Goal: Communication & Community: Participate in discussion

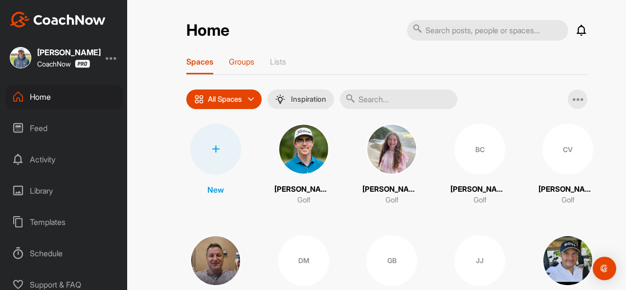
click at [242, 61] on p "Groups" at bounding box center [241, 62] width 25 height 10
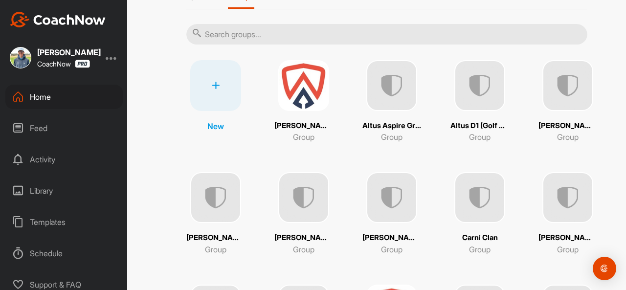
scroll to position [72, 0]
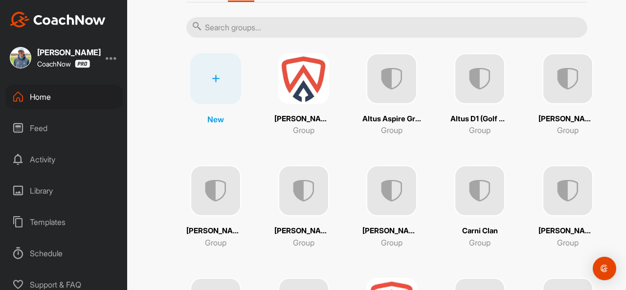
click at [395, 76] on img at bounding box center [391, 78] width 51 height 51
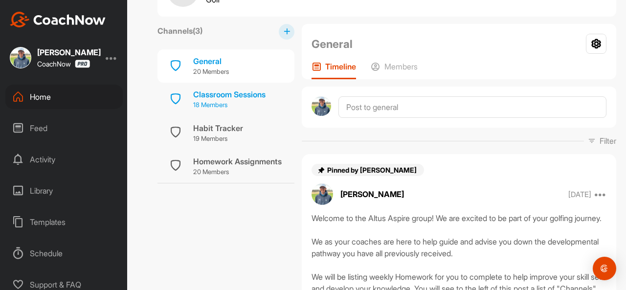
scroll to position [55, 0]
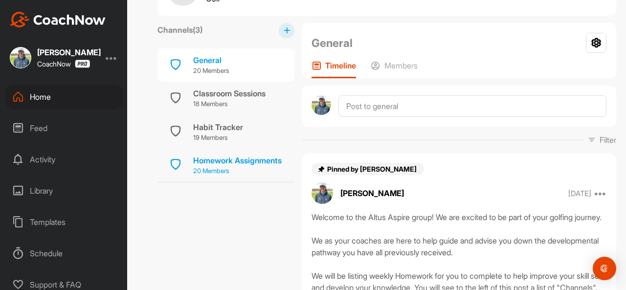
click at [221, 161] on div "Homework Assignments" at bounding box center [237, 160] width 88 height 12
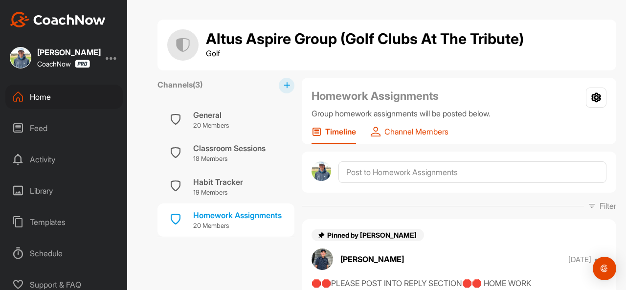
click at [410, 136] on div "Channel Members" at bounding box center [410, 136] width 78 height 18
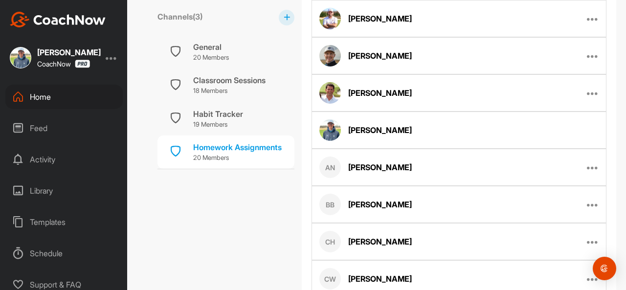
scroll to position [278, 0]
click at [587, 163] on icon at bounding box center [593, 168] width 12 height 12
drag, startPoint x: 544, startPoint y: 194, endPoint x: 354, endPoint y: 64, distance: 229.7
click at [544, 195] on p "Remove From Channel" at bounding box center [550, 200] width 76 height 10
click at [587, 169] on icon at bounding box center [593, 168] width 12 height 12
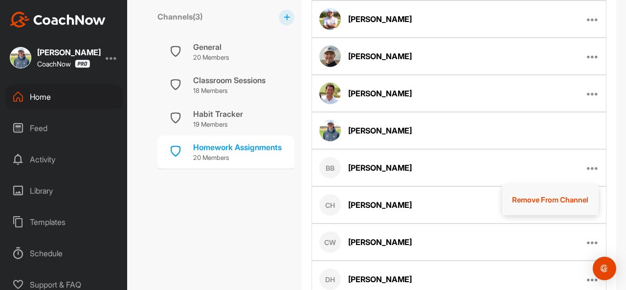
click at [549, 195] on p "Remove From Channel" at bounding box center [550, 200] width 76 height 10
click at [587, 163] on icon at bounding box center [593, 168] width 12 height 12
click at [538, 197] on p "Remove From Channel" at bounding box center [550, 200] width 76 height 10
click at [587, 164] on icon at bounding box center [593, 168] width 12 height 12
click at [544, 195] on p "Remove From Channel" at bounding box center [550, 200] width 76 height 10
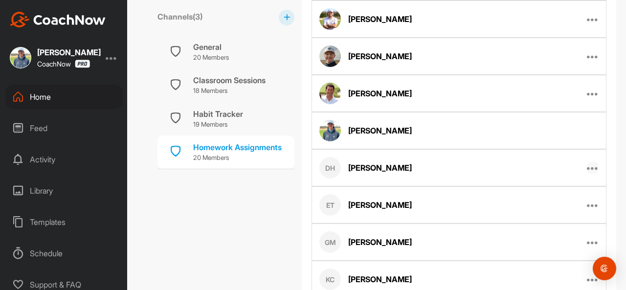
click at [587, 165] on icon at bounding box center [593, 168] width 12 height 12
click at [544, 195] on p "Remove From Channel" at bounding box center [550, 200] width 76 height 10
click at [587, 204] on icon at bounding box center [593, 205] width 12 height 12
click at [526, 232] on p "Remove From Channel" at bounding box center [550, 237] width 76 height 10
click at [587, 202] on icon at bounding box center [593, 205] width 12 height 12
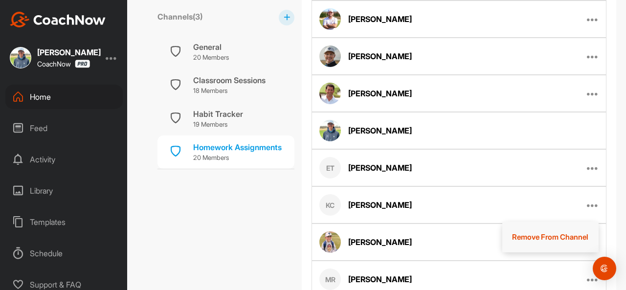
click at [539, 238] on p "Remove From Channel" at bounding box center [550, 237] width 76 height 10
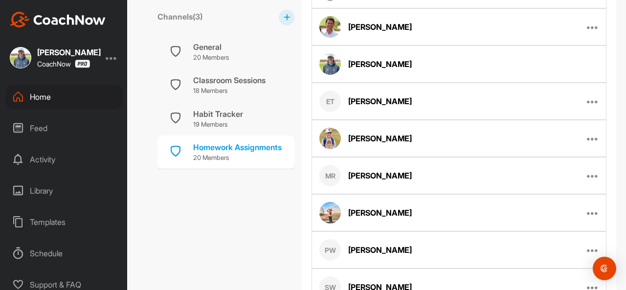
scroll to position [345, 0]
click at [587, 135] on icon at bounding box center [593, 138] width 12 height 12
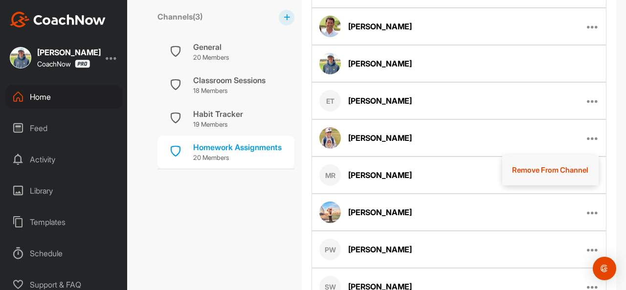
click at [545, 165] on p "Remove From Channel" at bounding box center [550, 170] width 76 height 10
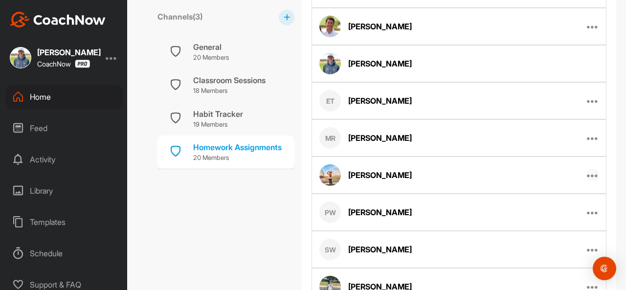
click at [587, 171] on icon at bounding box center [593, 175] width 12 height 12
click at [551, 204] on p "Remove From Channel" at bounding box center [550, 207] width 76 height 10
click at [590, 176] on icon at bounding box center [593, 175] width 12 height 12
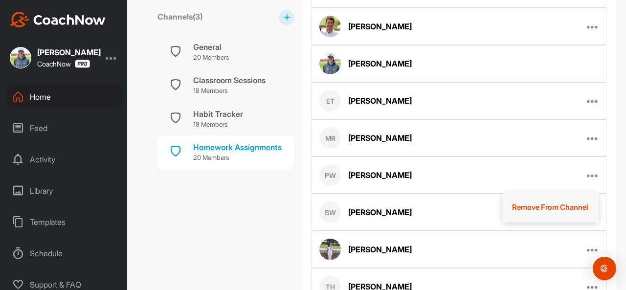
click at [550, 212] on button "Remove From Channel" at bounding box center [550, 207] width 97 height 31
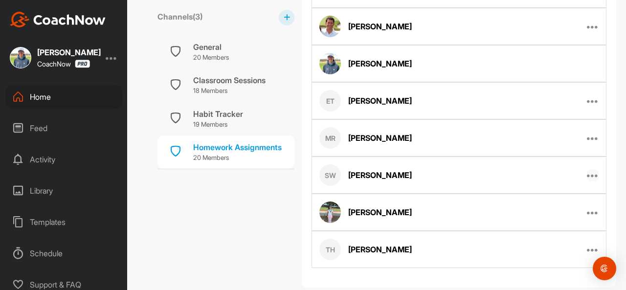
click at [587, 171] on icon at bounding box center [593, 175] width 12 height 12
click at [537, 202] on p "Remove From Channel" at bounding box center [550, 207] width 76 height 10
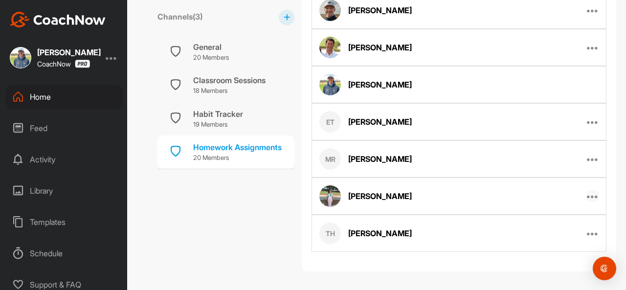
click at [587, 194] on icon at bounding box center [593, 196] width 12 height 12
click at [543, 225] on p "Remove From Channel" at bounding box center [550, 228] width 76 height 10
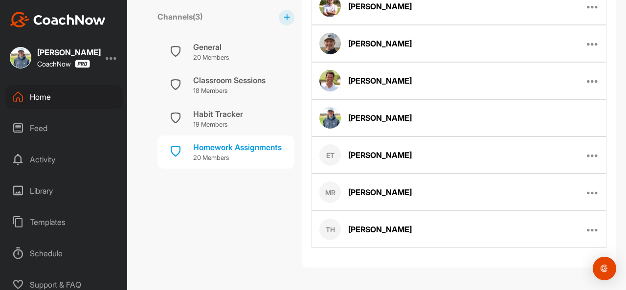
scroll to position [286, 0]
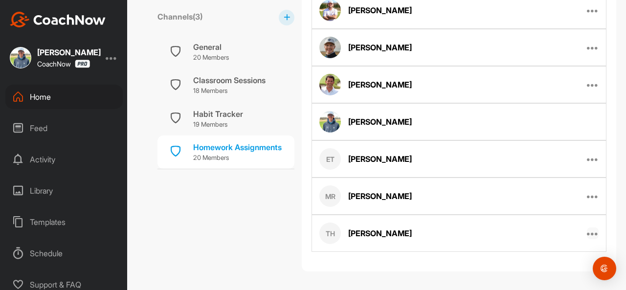
click at [587, 230] on icon at bounding box center [593, 233] width 12 height 12
click at [542, 260] on p "Remove From Channel" at bounding box center [550, 265] width 76 height 10
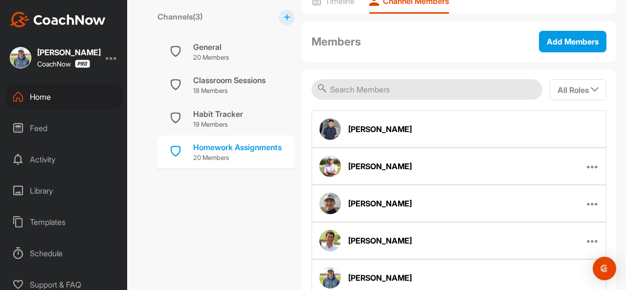
scroll to position [118, 0]
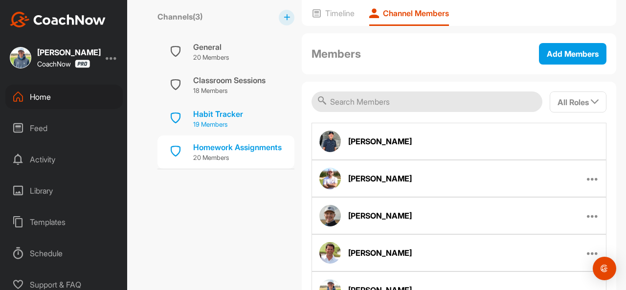
click at [213, 116] on div "Habit Tracker" at bounding box center [218, 114] width 50 height 12
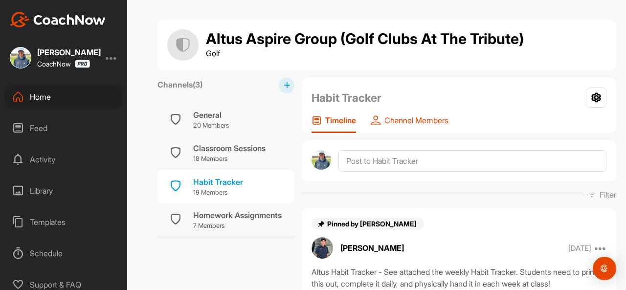
click at [409, 127] on div "Channel Members" at bounding box center [410, 124] width 78 height 18
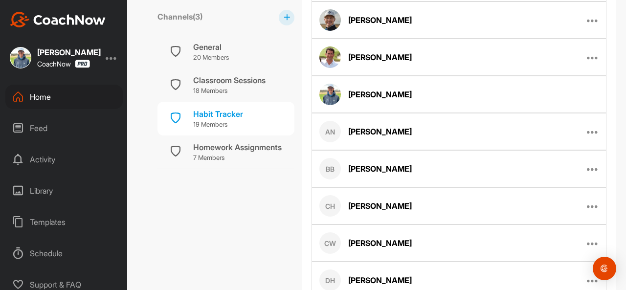
scroll to position [304, 0]
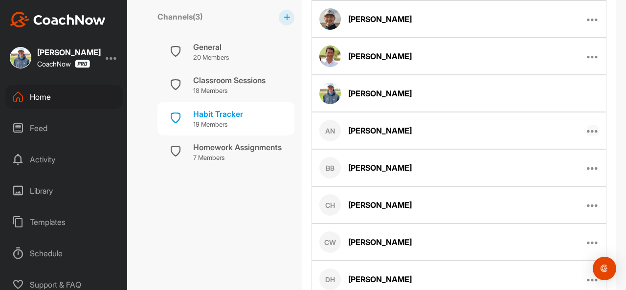
click at [589, 125] on icon at bounding box center [593, 131] width 12 height 12
click at [545, 157] on p "Remove From Channel" at bounding box center [550, 162] width 76 height 10
click at [588, 130] on icon at bounding box center [593, 131] width 12 height 12
click at [544, 157] on p "Remove From Channel" at bounding box center [550, 162] width 76 height 10
click at [591, 131] on icon at bounding box center [593, 131] width 12 height 12
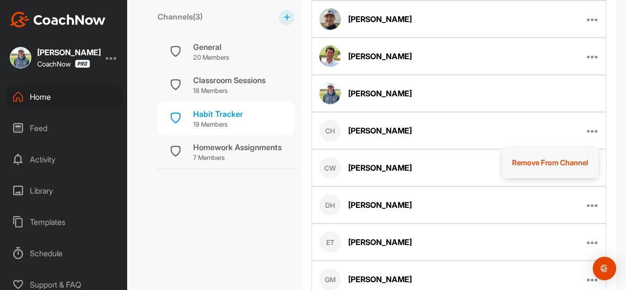
click at [549, 157] on p "Remove From Channel" at bounding box center [550, 162] width 76 height 10
click at [589, 129] on icon at bounding box center [593, 131] width 12 height 12
click at [563, 157] on p "Remove From Channel" at bounding box center [550, 162] width 76 height 10
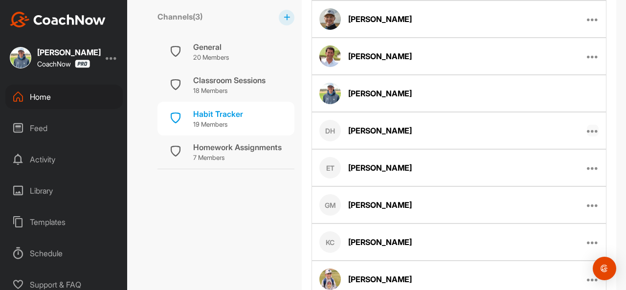
click at [587, 132] on icon at bounding box center [593, 131] width 12 height 12
click at [552, 158] on p "Remove From Channel" at bounding box center [550, 162] width 76 height 10
click at [587, 168] on icon at bounding box center [593, 168] width 12 height 12
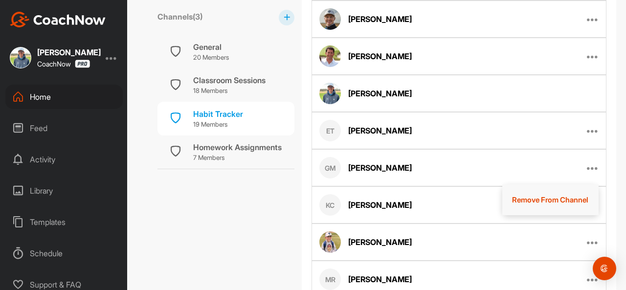
click at [546, 199] on p "Remove From Channel" at bounding box center [550, 200] width 76 height 10
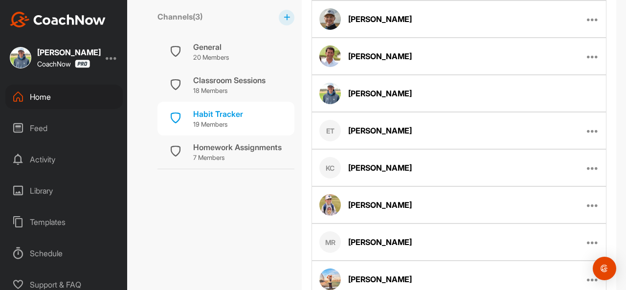
click at [592, 167] on div "[PERSON_NAME] [PERSON_NAME] Remove From Channel" at bounding box center [458, 167] width 295 height 37
click at [587, 168] on icon at bounding box center [593, 168] width 12 height 12
click at [548, 199] on p "Remove From Channel" at bounding box center [550, 200] width 76 height 10
click at [587, 165] on icon at bounding box center [593, 168] width 12 height 12
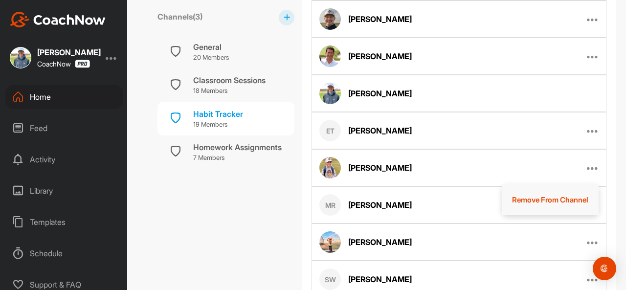
click at [535, 186] on button "Remove From Channel" at bounding box center [550, 199] width 97 height 31
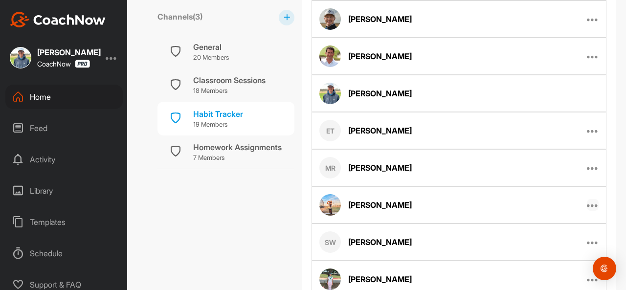
click at [589, 206] on icon at bounding box center [593, 205] width 12 height 12
click at [535, 232] on p "Remove From Channel" at bounding box center [550, 237] width 76 height 10
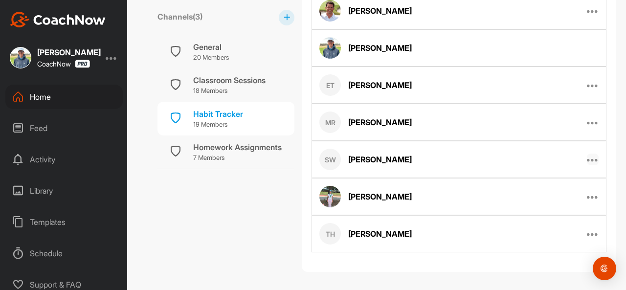
click at [587, 155] on icon at bounding box center [593, 160] width 12 height 12
click at [541, 186] on p "Remove From Channel" at bounding box center [550, 191] width 76 height 10
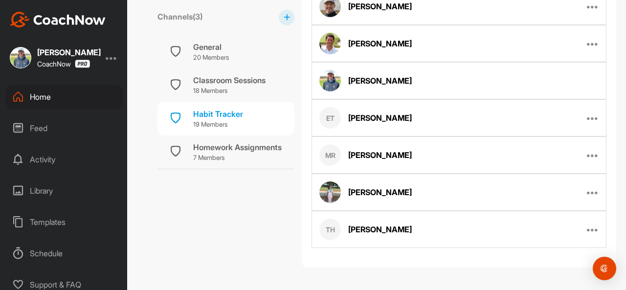
scroll to position [312, 0]
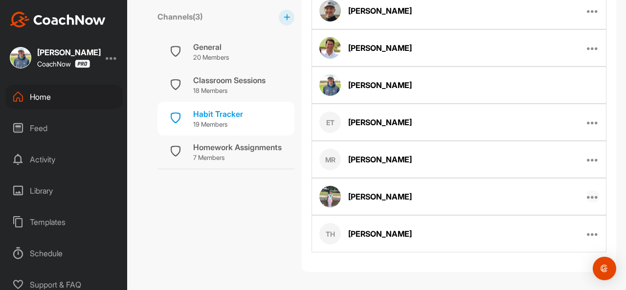
click at [587, 193] on icon at bounding box center [593, 197] width 12 height 12
click at [524, 223] on p "Remove From Channel" at bounding box center [550, 228] width 76 height 10
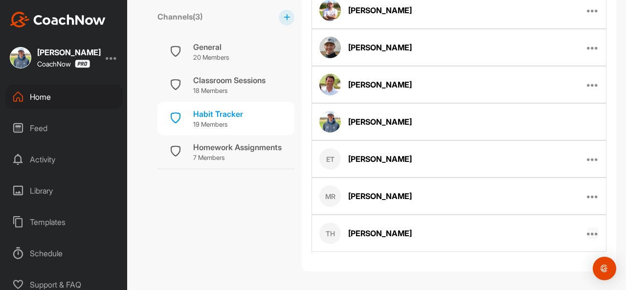
click at [589, 228] on icon at bounding box center [593, 233] width 12 height 12
click at [556, 261] on p "Remove From Channel" at bounding box center [550, 265] width 76 height 10
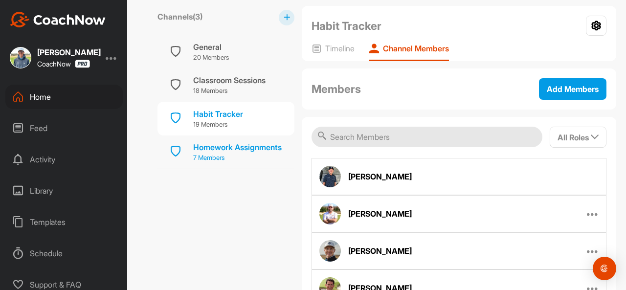
scroll to position [71, 0]
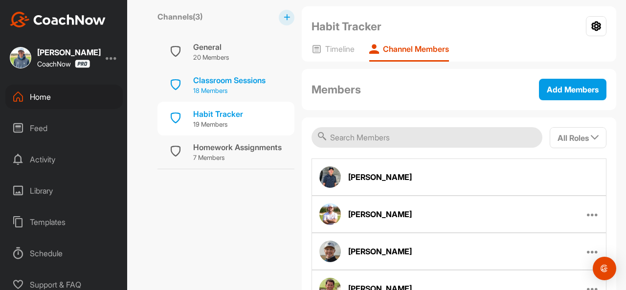
click at [237, 73] on div "Classroom Sessions 18 Members" at bounding box center [225, 84] width 137 height 33
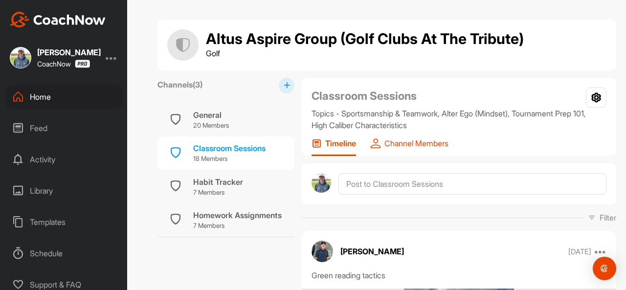
click at [417, 147] on p "Channel Members" at bounding box center [416, 143] width 64 height 10
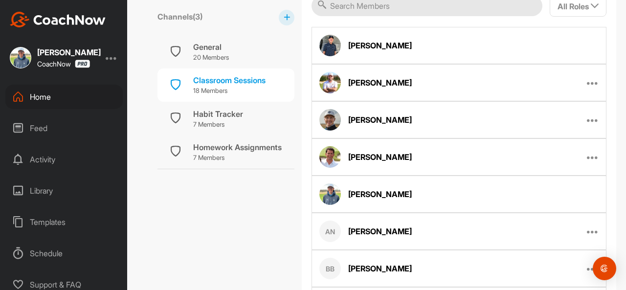
scroll to position [337, 0]
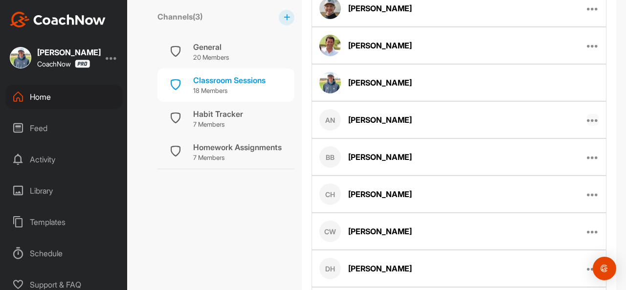
click at [588, 119] on icon at bounding box center [593, 120] width 12 height 12
click at [548, 152] on p "Remove From Channel" at bounding box center [550, 152] width 76 height 10
click at [587, 116] on icon at bounding box center [593, 120] width 12 height 12
click at [553, 147] on p "Remove From Channel" at bounding box center [550, 152] width 76 height 10
click at [588, 115] on icon at bounding box center [593, 120] width 12 height 12
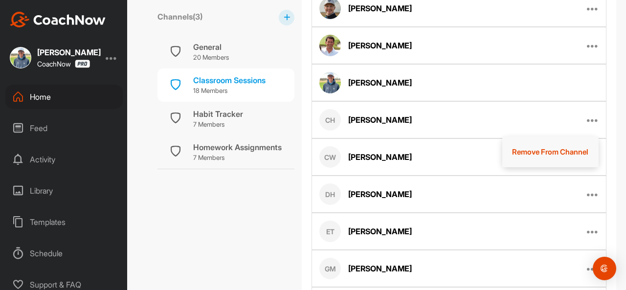
click at [548, 147] on p "Remove From Channel" at bounding box center [550, 152] width 76 height 10
click at [591, 117] on icon at bounding box center [593, 120] width 12 height 12
click at [520, 149] on p "Remove From Channel" at bounding box center [550, 152] width 76 height 10
click at [587, 116] on icon at bounding box center [593, 120] width 12 height 12
click at [552, 150] on p "Remove From Channel" at bounding box center [550, 152] width 76 height 10
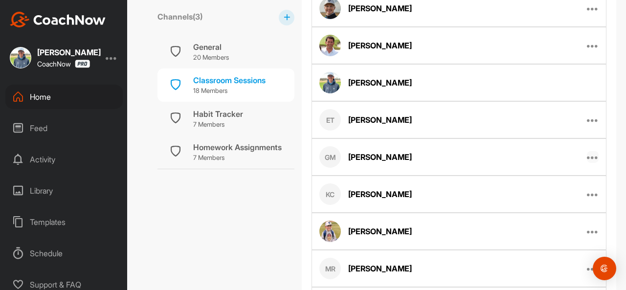
click at [587, 154] on icon at bounding box center [593, 157] width 12 height 12
click at [531, 185] on p "Remove From Channel" at bounding box center [550, 189] width 76 height 10
click at [587, 156] on icon at bounding box center [593, 157] width 12 height 12
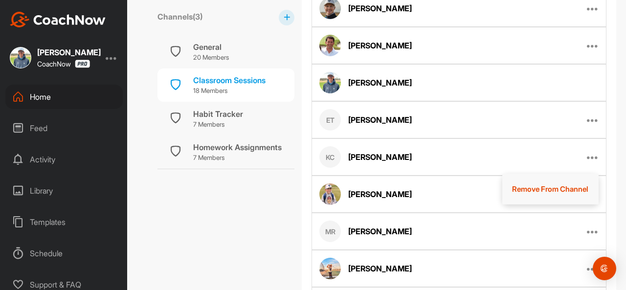
click at [545, 187] on p "Remove From Channel" at bounding box center [550, 189] width 76 height 10
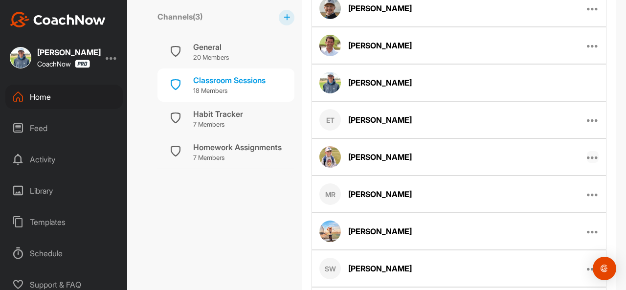
click at [587, 157] on icon at bounding box center [593, 157] width 12 height 12
click at [529, 184] on p "Remove From Channel" at bounding box center [550, 189] width 76 height 10
click at [589, 191] on icon at bounding box center [593, 194] width 12 height 12
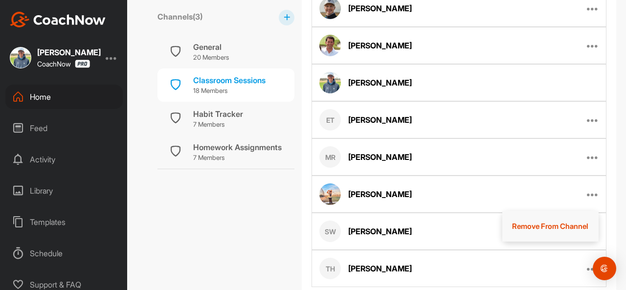
click at [554, 221] on p "Remove From Channel" at bounding box center [550, 226] width 76 height 10
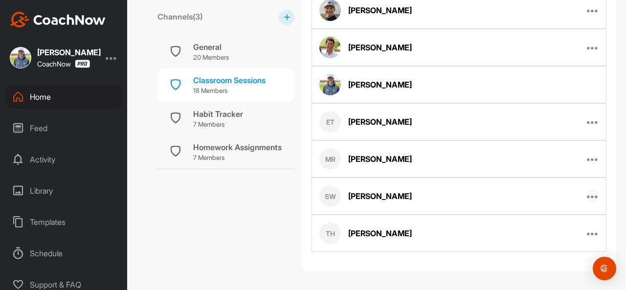
click at [587, 194] on icon at bounding box center [593, 196] width 12 height 12
click at [564, 213] on button "Remove From Channel" at bounding box center [550, 228] width 97 height 31
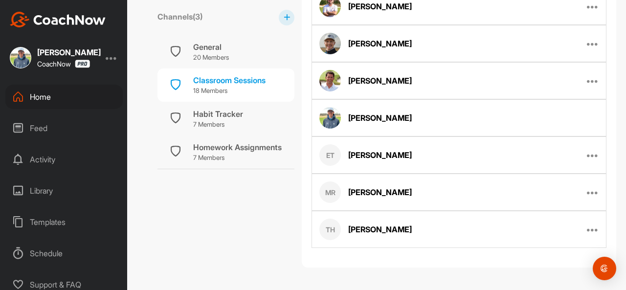
scroll to position [298, 0]
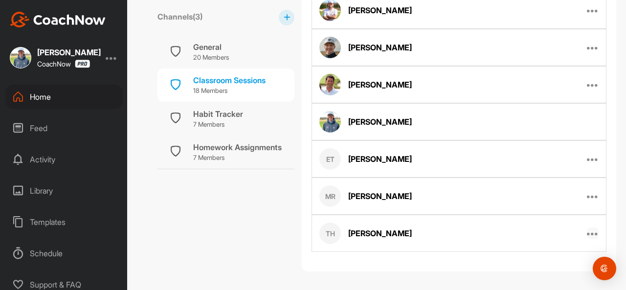
click at [588, 230] on icon at bounding box center [593, 233] width 12 height 12
click at [537, 260] on p "Remove From Channel" at bounding box center [550, 265] width 76 height 10
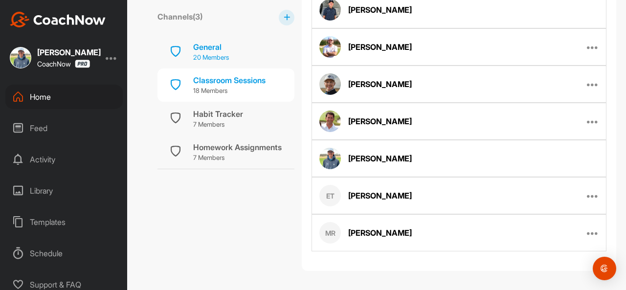
click at [229, 47] on div "General" at bounding box center [211, 47] width 36 height 12
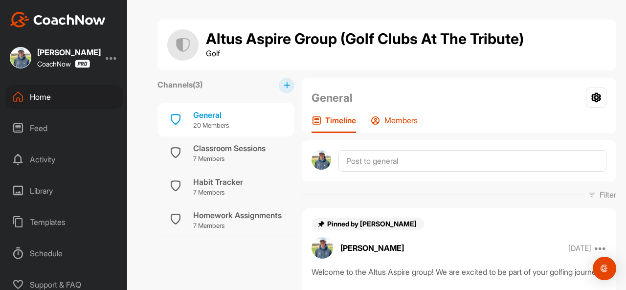
click at [412, 127] on div "Members" at bounding box center [394, 124] width 47 height 18
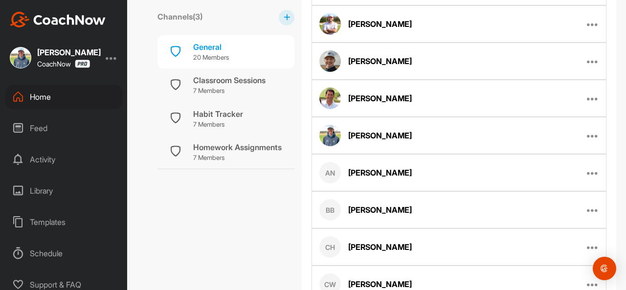
scroll to position [284, 0]
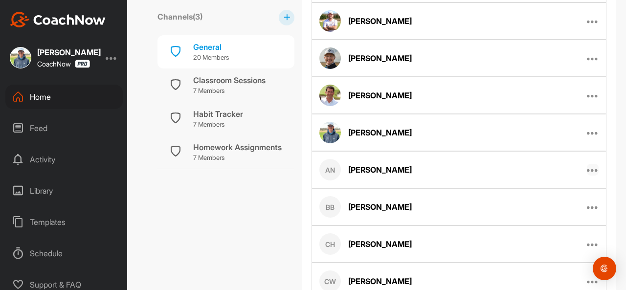
click at [587, 164] on icon at bounding box center [593, 170] width 12 height 12
click at [543, 236] on button "Remove From Group" at bounding box center [553, 232] width 89 height 31
click at [587, 166] on icon at bounding box center [593, 170] width 12 height 12
click at [526, 227] on p "Remove From Group" at bounding box center [553, 232] width 69 height 10
click at [587, 167] on icon at bounding box center [593, 170] width 12 height 12
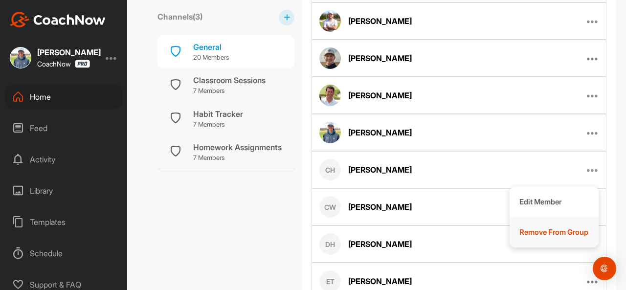
click at [540, 227] on p "Remove From Group" at bounding box center [553, 232] width 69 height 10
click at [587, 166] on icon at bounding box center [593, 170] width 12 height 12
click at [527, 227] on p "Remove From Group" at bounding box center [553, 232] width 69 height 10
click at [589, 167] on icon at bounding box center [593, 170] width 12 height 12
click at [533, 227] on p "Remove From Group" at bounding box center [553, 232] width 69 height 10
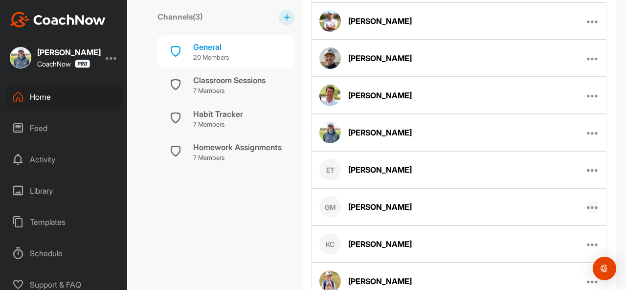
click at [587, 203] on icon at bounding box center [593, 207] width 12 height 12
click at [544, 275] on button "Remove From Group" at bounding box center [553, 269] width 89 height 31
click at [587, 205] on div "Edit Member Remove From Group" at bounding box center [593, 207] width 12 height 12
click at [589, 204] on icon at bounding box center [593, 207] width 12 height 12
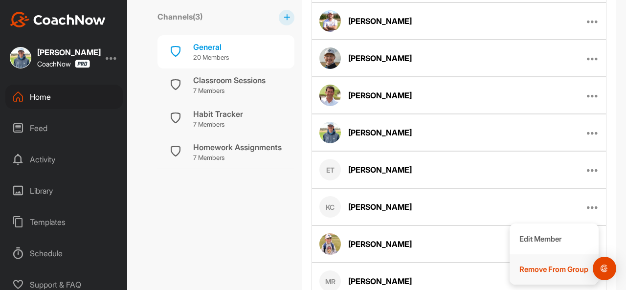
click at [555, 264] on p "Remove From Group" at bounding box center [553, 269] width 69 height 10
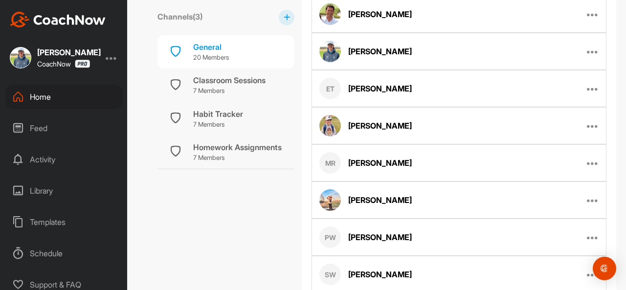
scroll to position [366, 0]
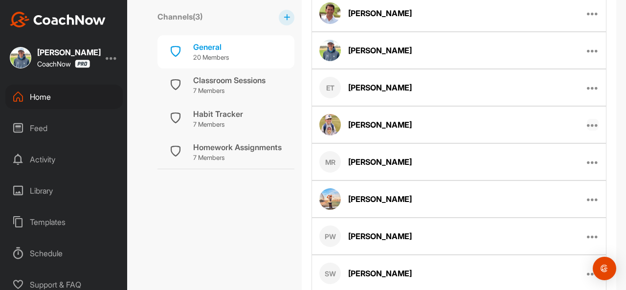
click at [590, 122] on icon at bounding box center [593, 125] width 12 height 12
click at [549, 176] on button "Remove From Group" at bounding box center [553, 187] width 89 height 31
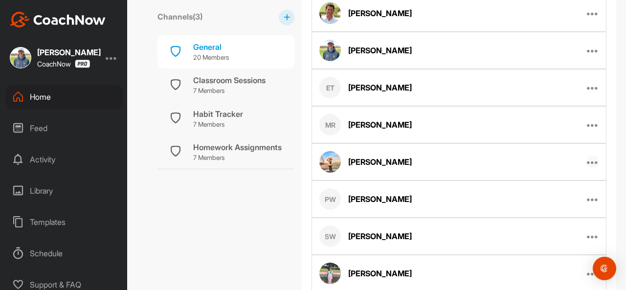
click at [588, 159] on icon at bounding box center [593, 162] width 12 height 12
click at [528, 224] on p "Remove From Group" at bounding box center [553, 224] width 69 height 10
click at [587, 156] on icon at bounding box center [593, 162] width 12 height 12
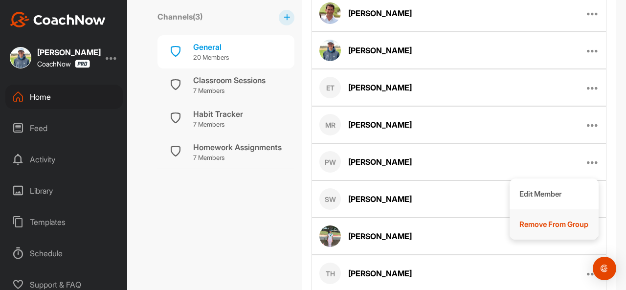
click at [529, 222] on p "Remove From Group" at bounding box center [553, 224] width 69 height 10
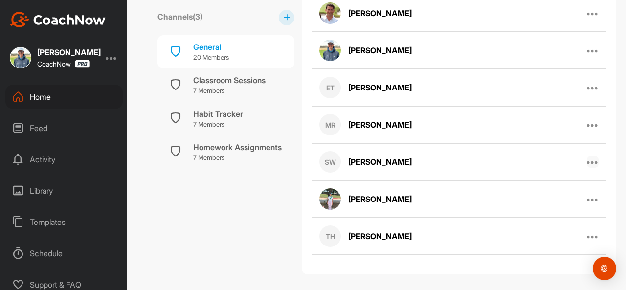
click at [588, 158] on icon at bounding box center [593, 162] width 12 height 12
click at [553, 219] on p "Remove From Group" at bounding box center [553, 224] width 69 height 10
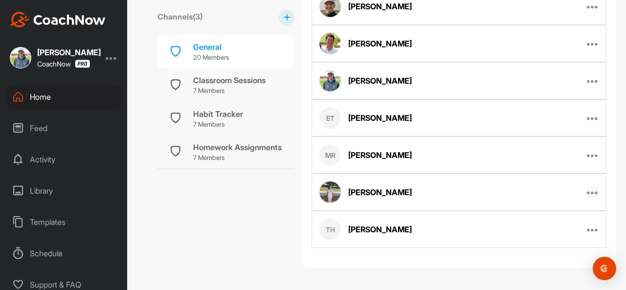
scroll to position [331, 0]
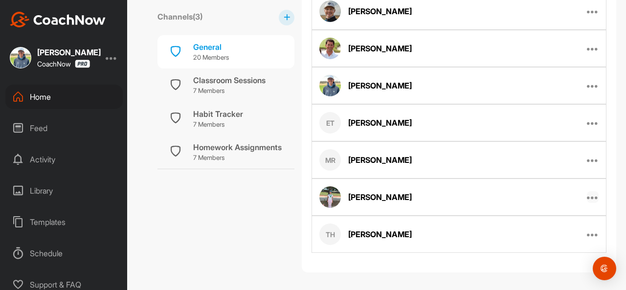
click at [590, 195] on icon at bounding box center [593, 197] width 12 height 12
click at [540, 256] on p "Remove From Group" at bounding box center [553, 259] width 69 height 10
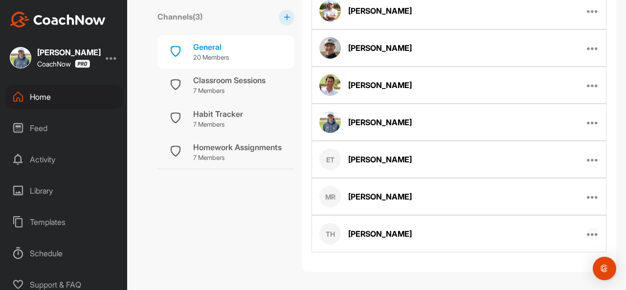
click at [587, 231] on icon at bounding box center [593, 234] width 12 height 12
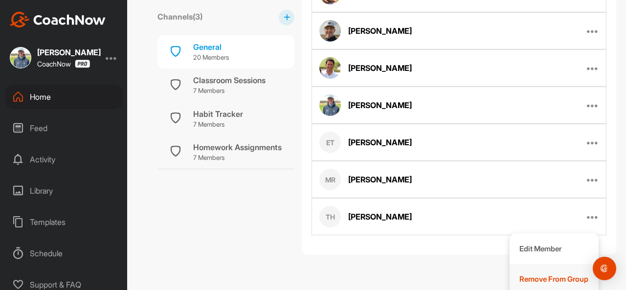
click at [543, 274] on p "Remove From Group" at bounding box center [553, 279] width 69 height 10
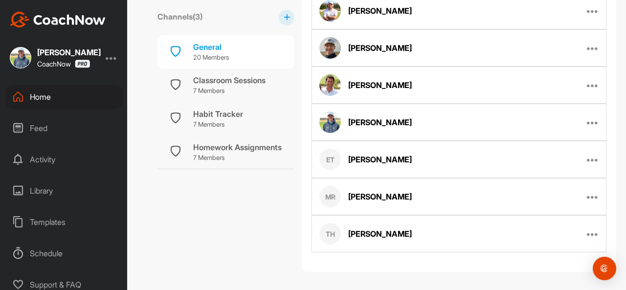
scroll to position [257, 0]
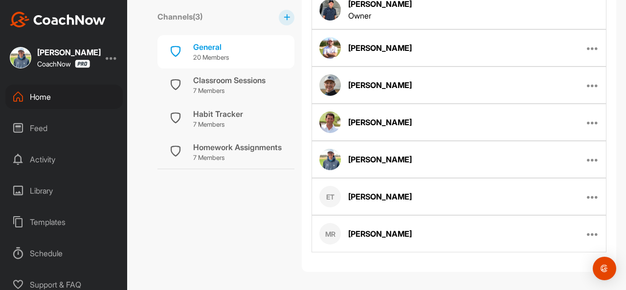
click at [242, 197] on div "Channels ( 3 ) General 20 Members Classroom Sessions 7 Members Habit Tracker 7 …" at bounding box center [225, 46] width 137 height 451
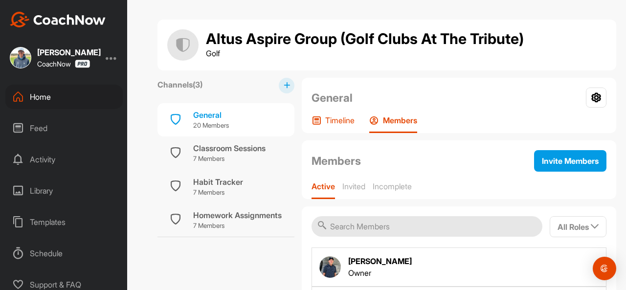
click at [323, 123] on div "Timeline" at bounding box center [332, 124] width 43 height 18
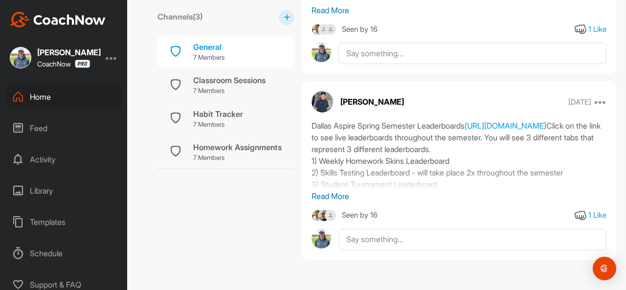
scroll to position [592, 0]
click at [596, 96] on icon at bounding box center [600, 102] width 12 height 12
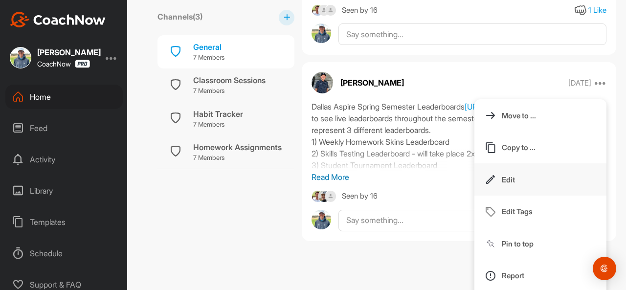
scroll to position [624, 0]
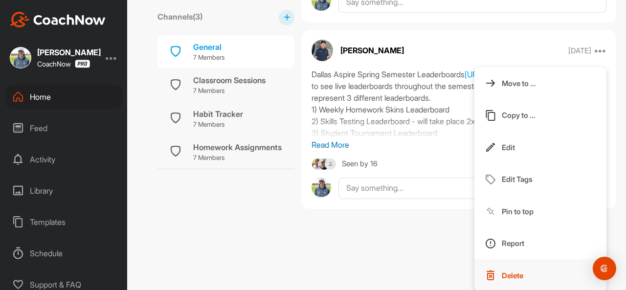
click at [502, 271] on p "Delete" at bounding box center [513, 275] width 22 height 10
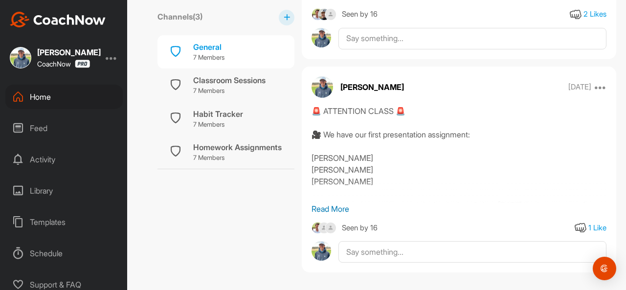
scroll to position [373, 0]
click at [594, 88] on icon at bounding box center [600, 88] width 12 height 12
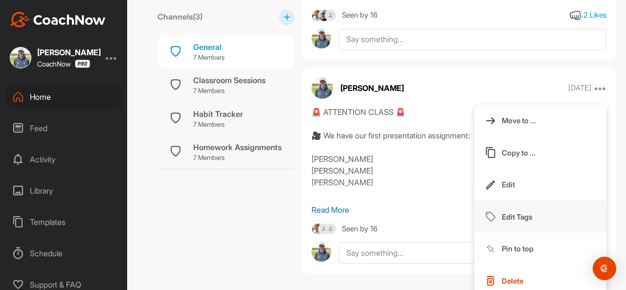
scroll to position [386, 0]
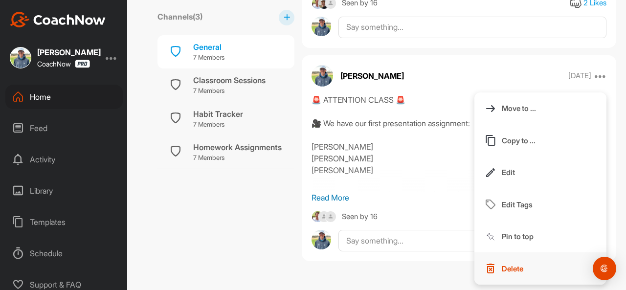
click at [503, 265] on p "Delete" at bounding box center [513, 268] width 22 height 10
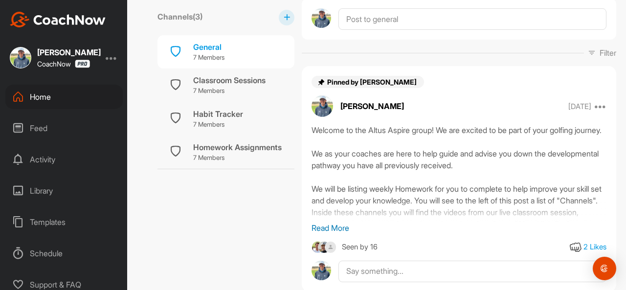
scroll to position [173, 0]
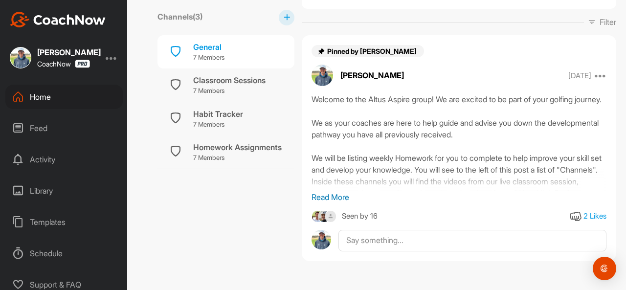
click at [335, 194] on p "Read More" at bounding box center [458, 197] width 295 height 12
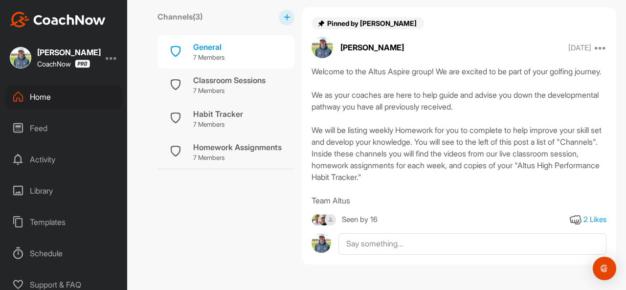
scroll to position [200, 0]
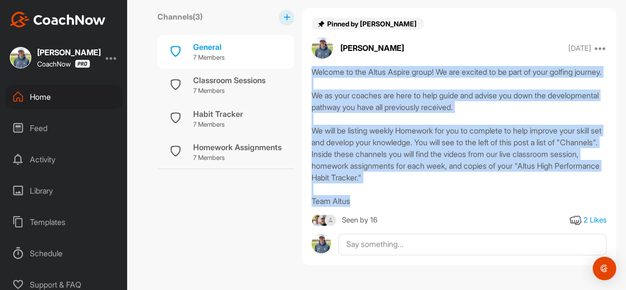
drag, startPoint x: 352, startPoint y: 213, endPoint x: 300, endPoint y: 69, distance: 152.8
click at [300, 69] on div "Channels ( 3 ) General 7 Members Classroom Sessions 7 Members Habit Tracker 7 M…" at bounding box center [386, 75] width 459 height 395
copy div "Welcome to the Altus Aspire group! We are excited to be part of your golfing jo…"
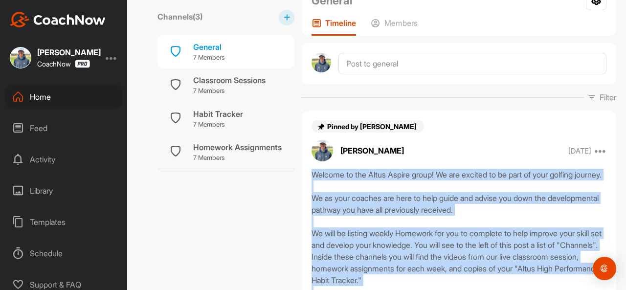
scroll to position [97, 0]
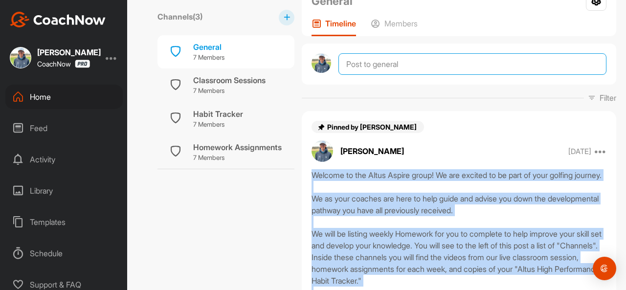
click at [367, 65] on textarea at bounding box center [472, 64] width 268 height 22
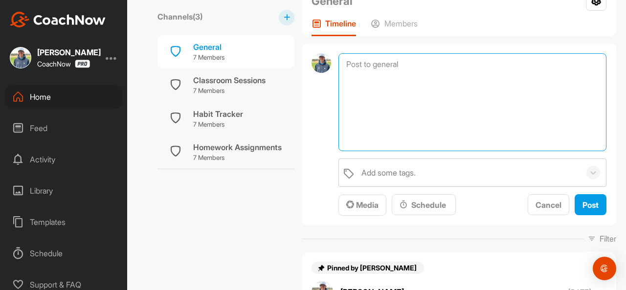
click at [360, 66] on textarea at bounding box center [472, 102] width 268 height 98
click at [362, 70] on textarea at bounding box center [472, 102] width 268 height 98
paste textarea "Welcome to the Altus Aspire group! We are excited to be part of your golfing jo…"
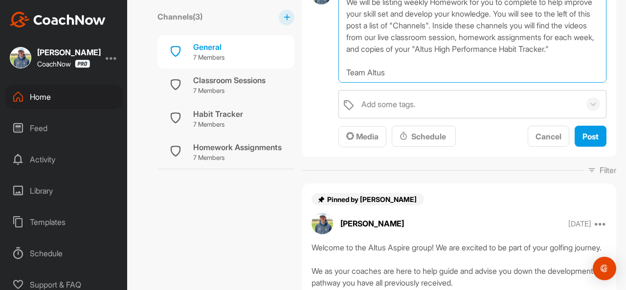
scroll to position [151, 0]
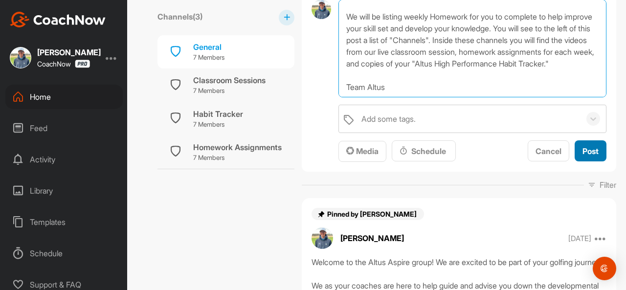
type textarea "Welcome to the Altus Aspire group! We are excited to be part of your golfing jo…"
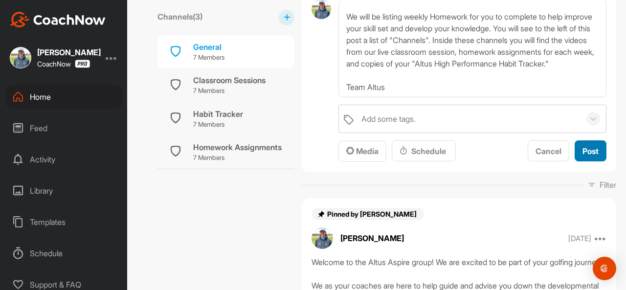
click at [582, 147] on span "Post" at bounding box center [590, 151] width 16 height 10
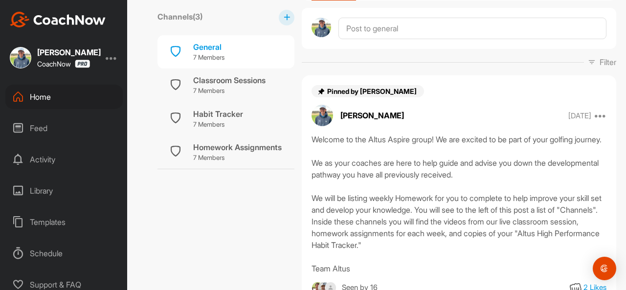
scroll to position [99, 0]
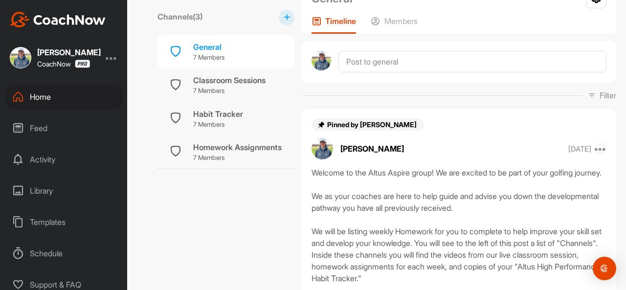
click at [595, 150] on icon at bounding box center [600, 149] width 12 height 12
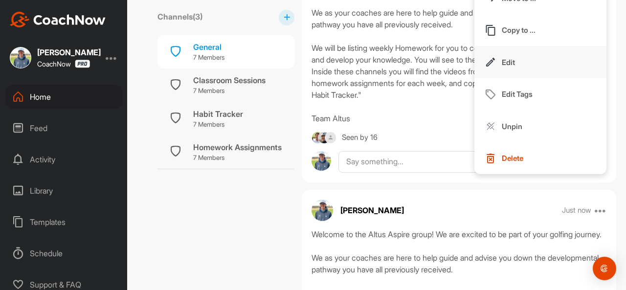
scroll to position [341, 0]
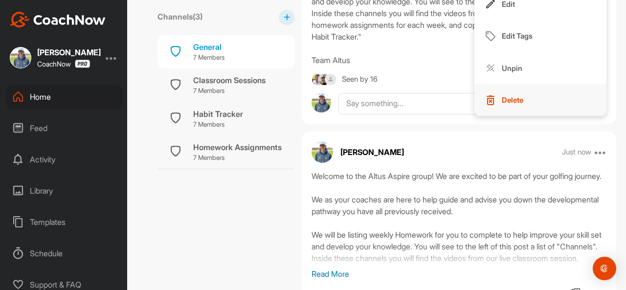
click at [507, 103] on p "Delete" at bounding box center [513, 100] width 22 height 10
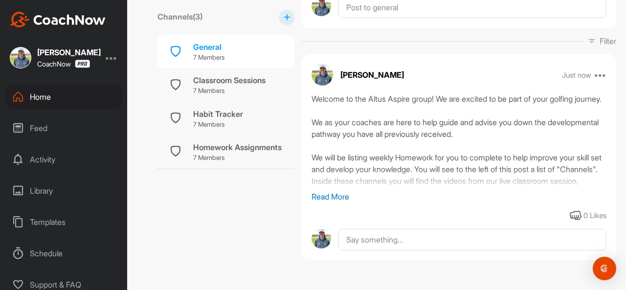
scroll to position [153, 0]
click at [594, 78] on icon at bounding box center [600, 75] width 12 height 12
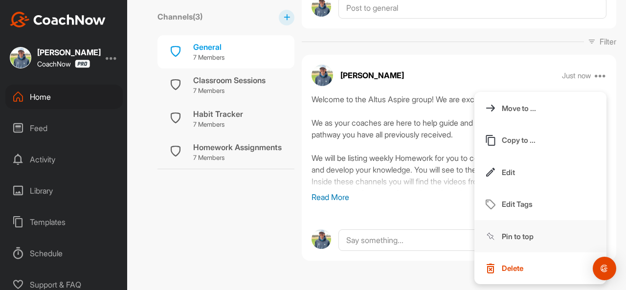
click at [505, 233] on p "Pin to top" at bounding box center [518, 236] width 32 height 10
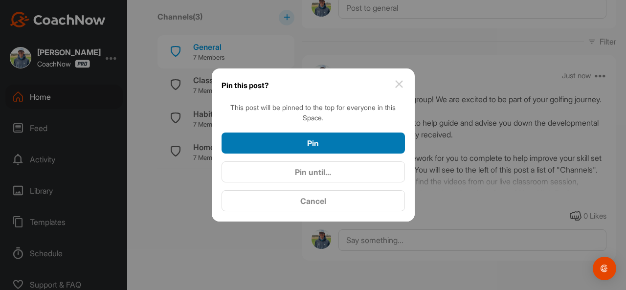
click at [311, 146] on span "Pin" at bounding box center [313, 143] width 12 height 10
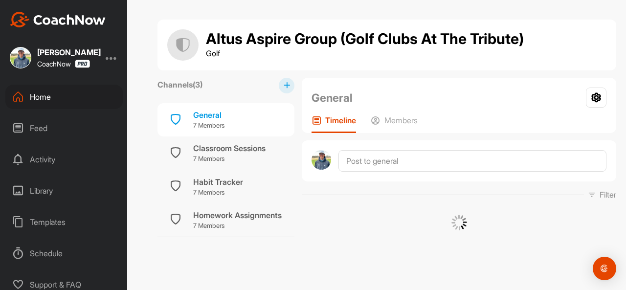
scroll to position [0, 0]
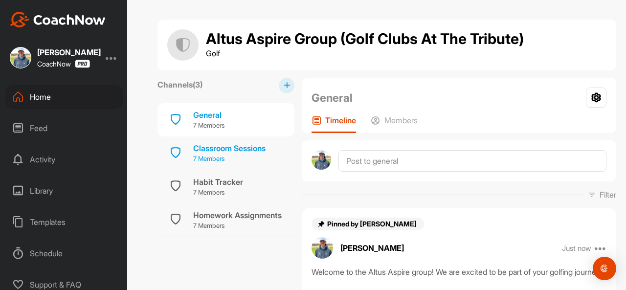
click at [220, 154] on p "7 Members" at bounding box center [229, 159] width 72 height 10
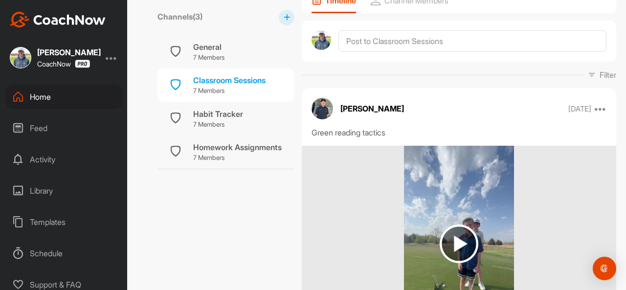
scroll to position [146, 0]
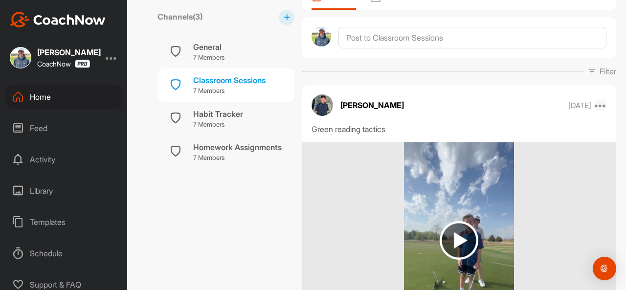
click at [595, 106] on icon at bounding box center [600, 105] width 12 height 12
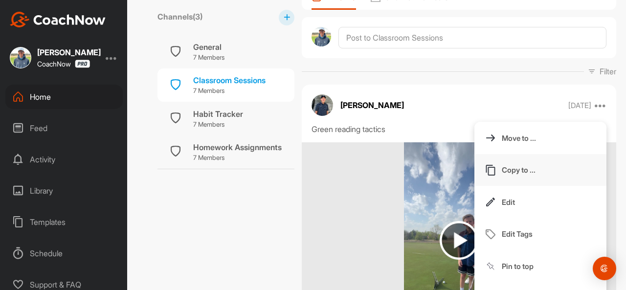
scroll to position [248, 0]
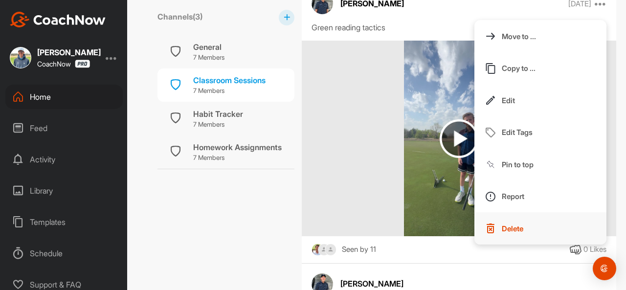
click at [502, 230] on p "Delete" at bounding box center [513, 228] width 22 height 10
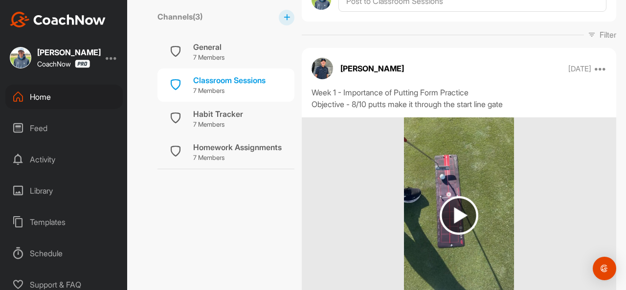
scroll to position [182, 0]
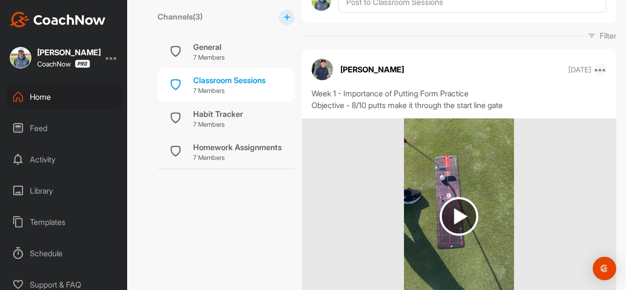
click at [597, 70] on icon at bounding box center [600, 70] width 12 height 12
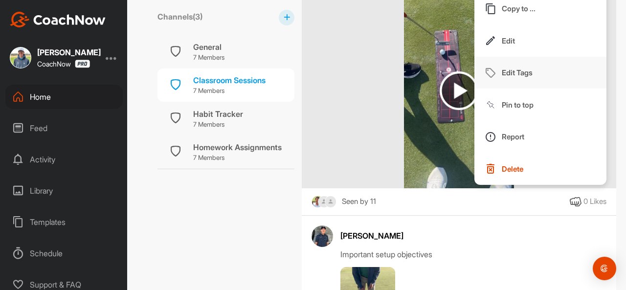
scroll to position [308, 0]
click at [511, 172] on p "Delete" at bounding box center [513, 168] width 22 height 10
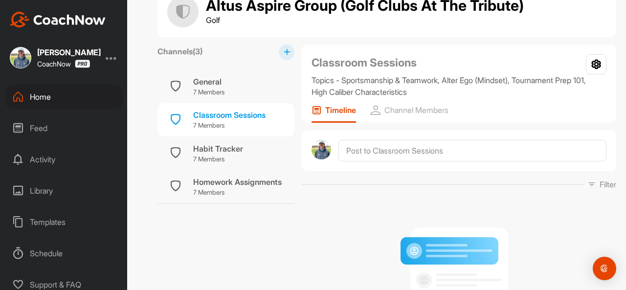
scroll to position [33, 0]
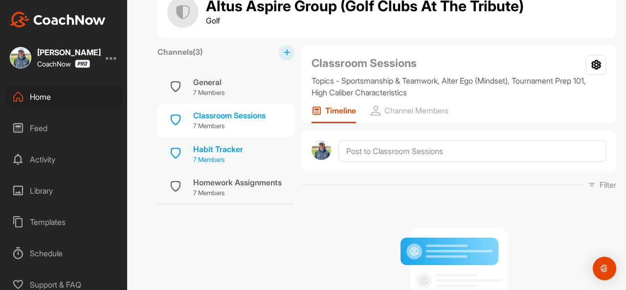
click at [241, 150] on div "Habit Tracker" at bounding box center [218, 149] width 50 height 12
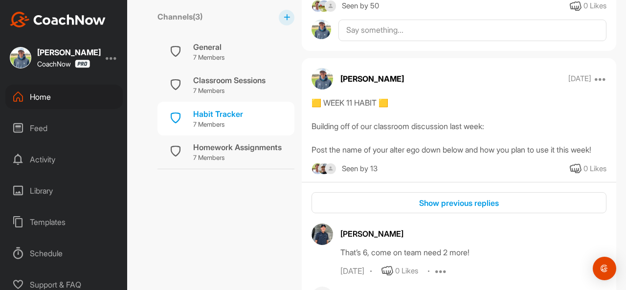
scroll to position [371, 0]
click at [595, 80] on icon at bounding box center [600, 79] width 12 height 12
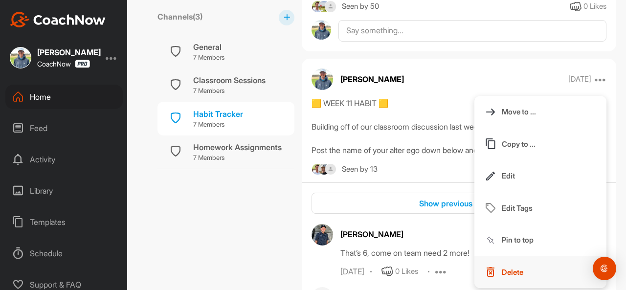
click at [518, 271] on button "Delete" at bounding box center [540, 272] width 132 height 32
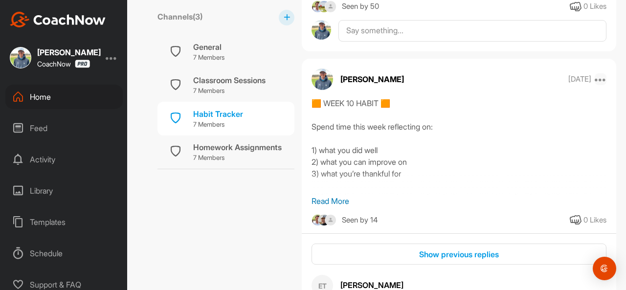
click at [594, 78] on icon at bounding box center [600, 79] width 12 height 12
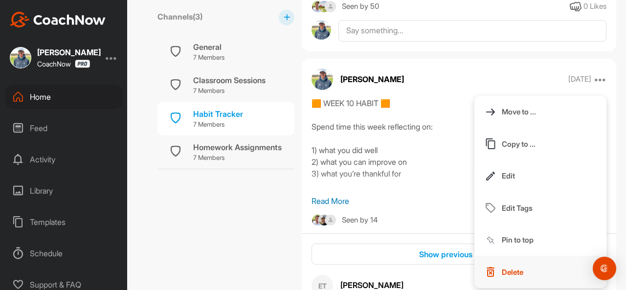
click at [519, 268] on button "Delete" at bounding box center [540, 272] width 132 height 32
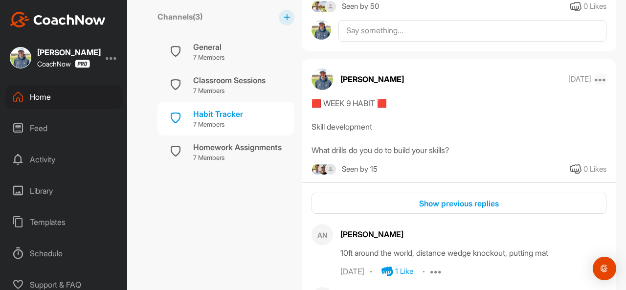
click at [594, 80] on icon at bounding box center [600, 79] width 12 height 12
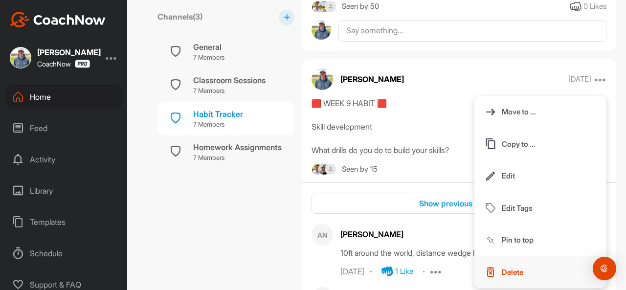
click at [519, 261] on button "Delete" at bounding box center [540, 272] width 132 height 32
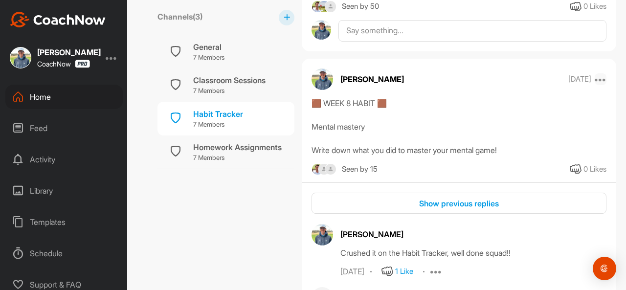
click at [595, 81] on icon at bounding box center [600, 79] width 12 height 12
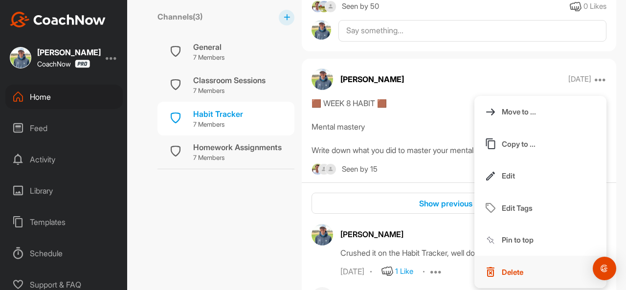
click at [503, 270] on p "Delete" at bounding box center [513, 272] width 22 height 10
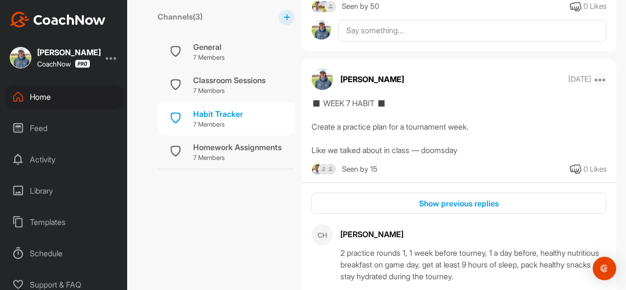
click at [595, 80] on icon at bounding box center [600, 79] width 12 height 12
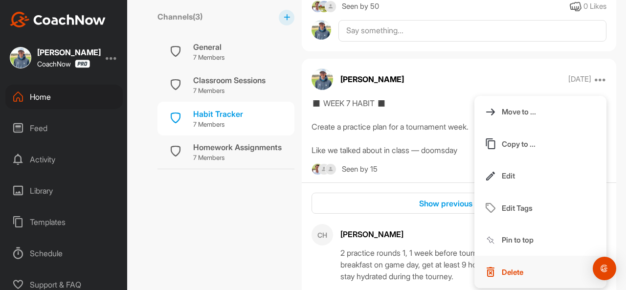
click at [527, 262] on button "Delete" at bounding box center [540, 272] width 132 height 32
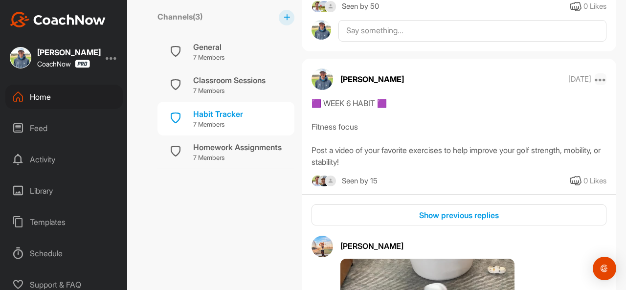
click at [594, 78] on icon at bounding box center [600, 79] width 12 height 12
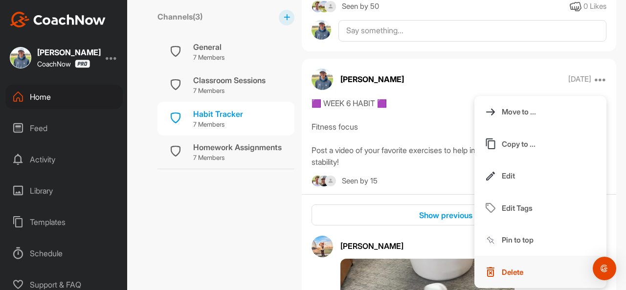
click at [513, 269] on p "Delete" at bounding box center [513, 272] width 22 height 10
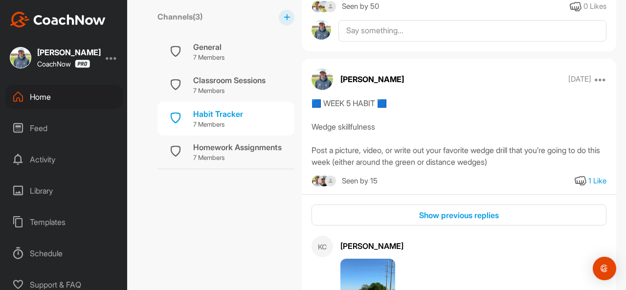
click at [598, 77] on icon at bounding box center [600, 79] width 12 height 12
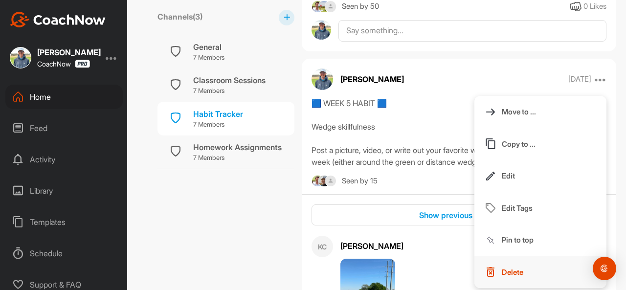
click at [510, 276] on button "Delete" at bounding box center [540, 272] width 132 height 32
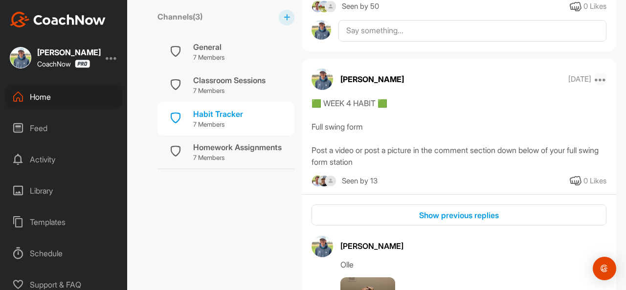
click at [594, 80] on icon at bounding box center [600, 79] width 12 height 12
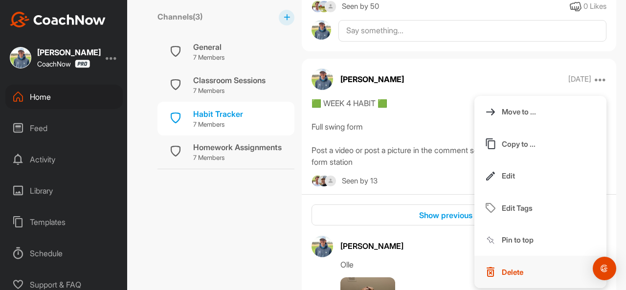
click at [501, 263] on button "Delete" at bounding box center [540, 272] width 132 height 32
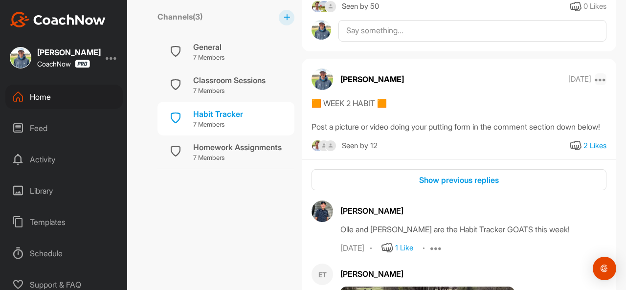
click at [594, 79] on icon at bounding box center [600, 79] width 12 height 12
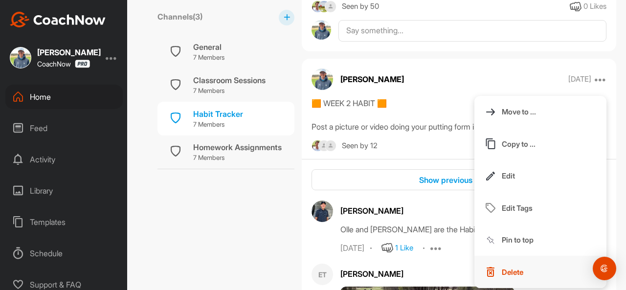
click at [495, 276] on button "Delete" at bounding box center [540, 272] width 132 height 32
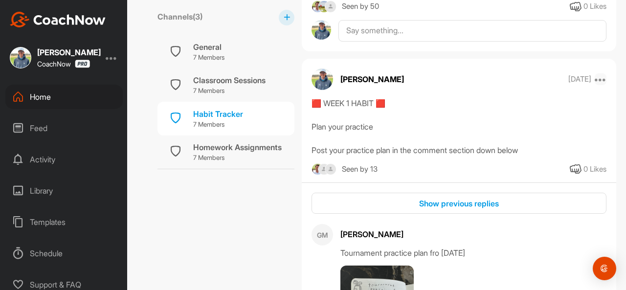
click at [594, 79] on icon at bounding box center [600, 79] width 12 height 12
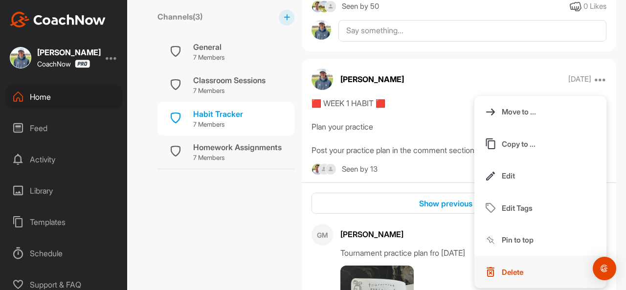
click at [505, 264] on button "Delete" at bounding box center [540, 272] width 132 height 32
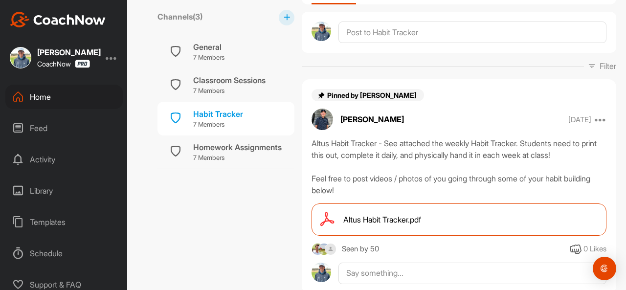
scroll to position [146, 0]
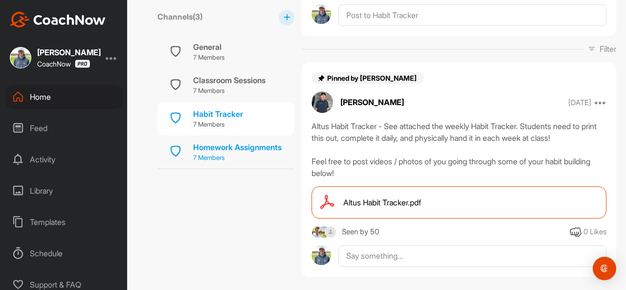
click at [226, 147] on div "Homework Assignments" at bounding box center [237, 147] width 88 height 12
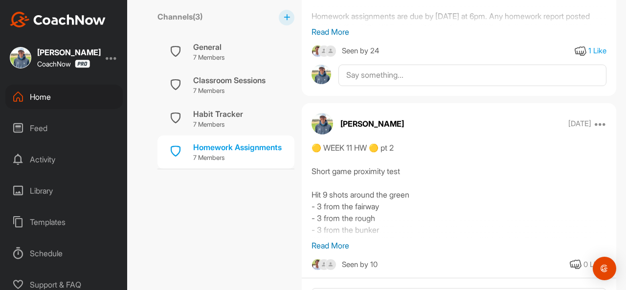
scroll to position [350, 0]
click at [597, 122] on icon at bounding box center [600, 123] width 12 height 12
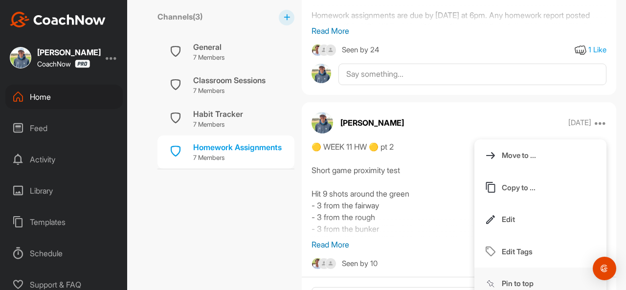
scroll to position [423, 0]
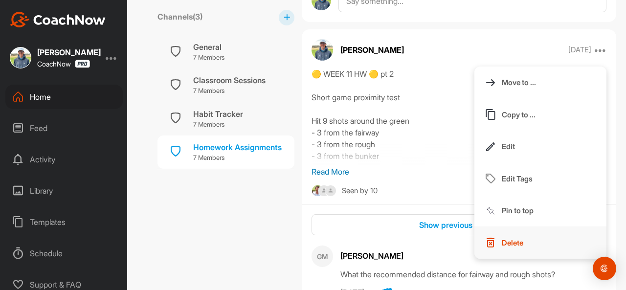
click at [510, 246] on p "Delete" at bounding box center [513, 243] width 22 height 10
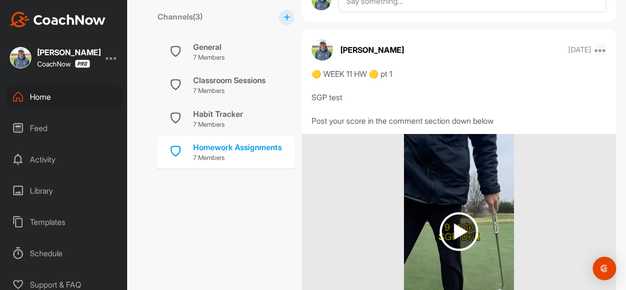
click at [595, 54] on icon at bounding box center [600, 50] width 12 height 12
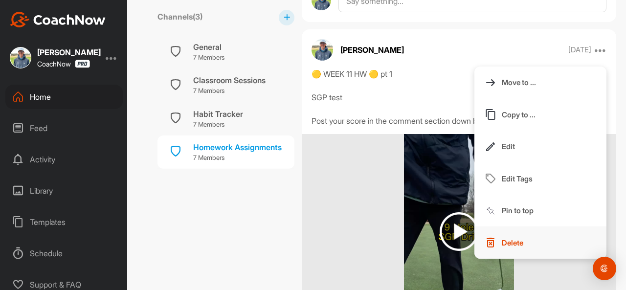
click at [509, 246] on p "Delete" at bounding box center [513, 243] width 22 height 10
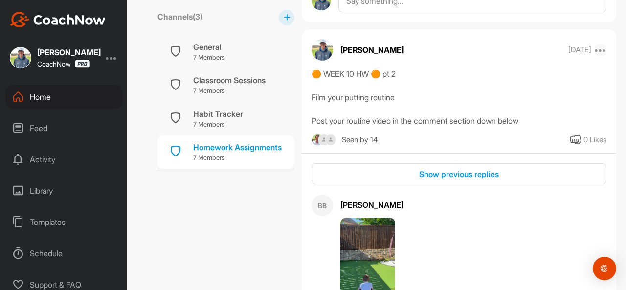
click at [594, 53] on icon at bounding box center [600, 50] width 12 height 12
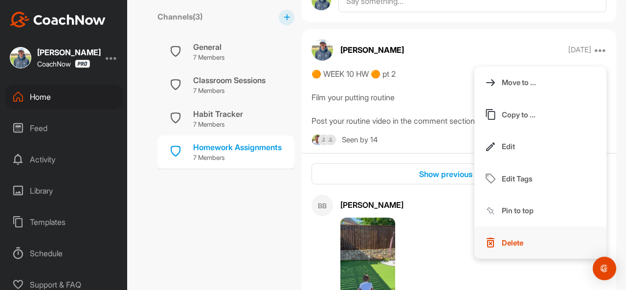
click at [508, 238] on p "Delete" at bounding box center [513, 243] width 22 height 10
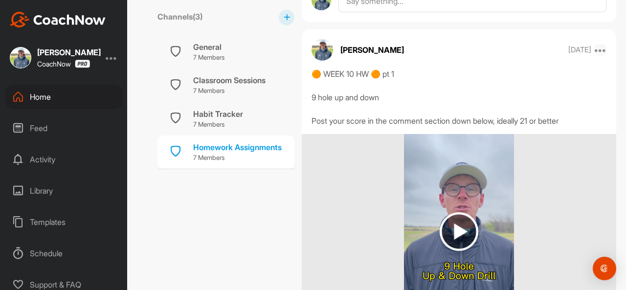
click at [594, 51] on icon at bounding box center [600, 50] width 12 height 12
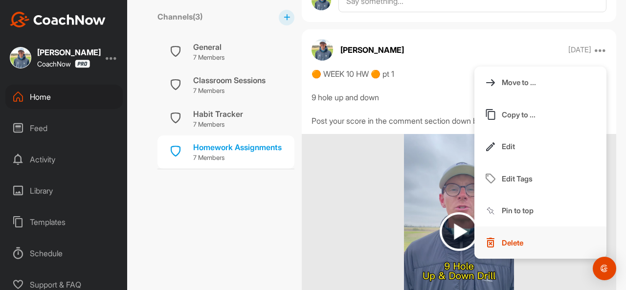
click at [516, 240] on p "Delete" at bounding box center [513, 243] width 22 height 10
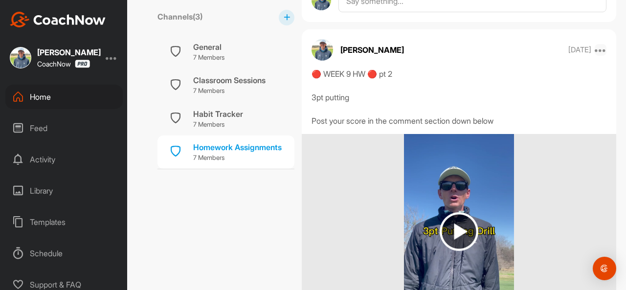
click at [594, 52] on icon at bounding box center [600, 50] width 12 height 12
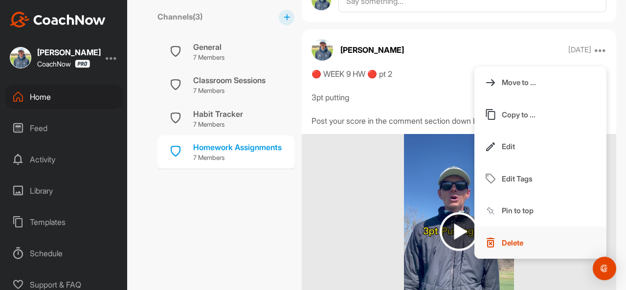
click at [486, 246] on img at bounding box center [490, 243] width 12 height 12
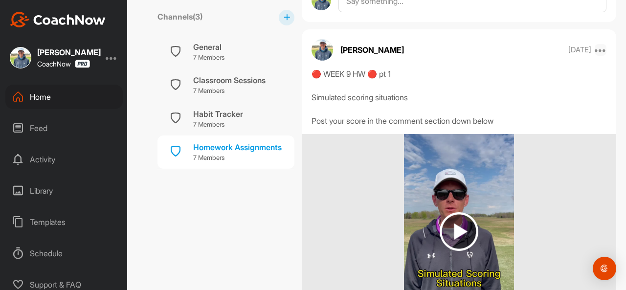
click at [594, 49] on icon at bounding box center [600, 50] width 12 height 12
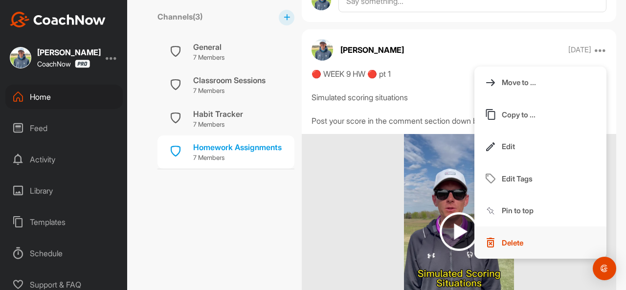
click at [502, 238] on p "Delete" at bounding box center [513, 243] width 22 height 10
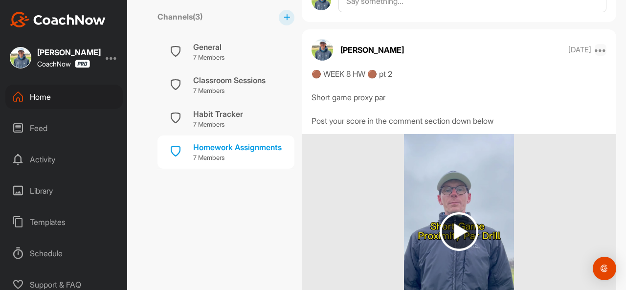
click at [594, 50] on icon at bounding box center [600, 50] width 12 height 12
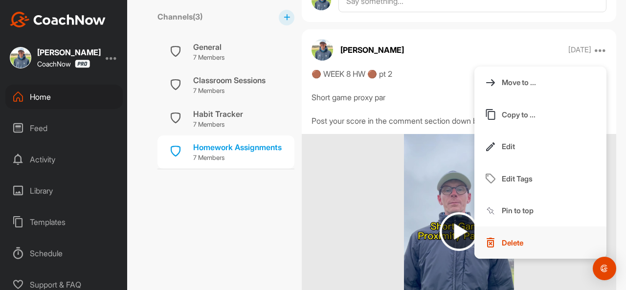
click at [515, 246] on p "Delete" at bounding box center [513, 243] width 22 height 10
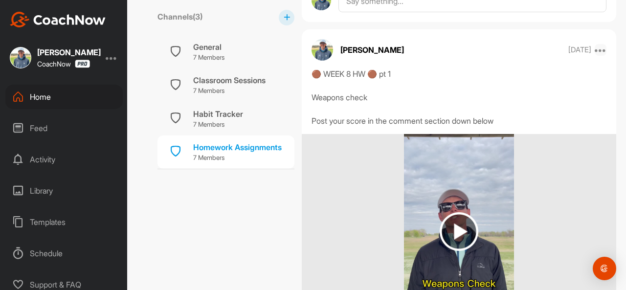
click at [594, 51] on icon at bounding box center [600, 50] width 12 height 12
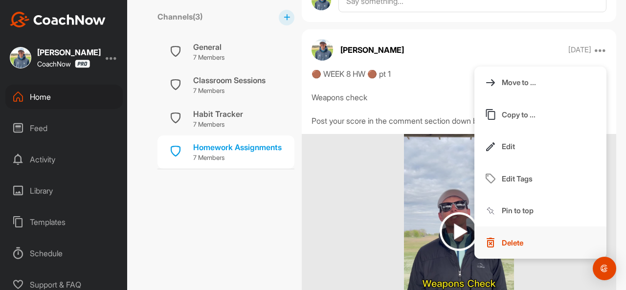
click at [509, 243] on p "Delete" at bounding box center [513, 243] width 22 height 10
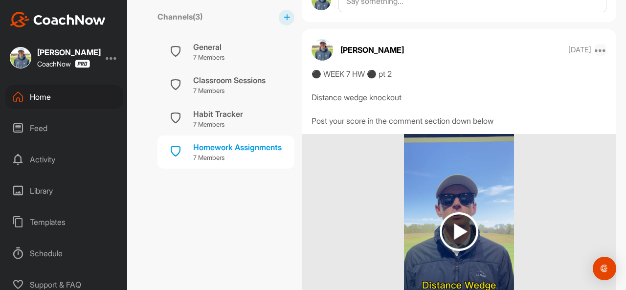
click at [597, 51] on icon at bounding box center [600, 50] width 12 height 12
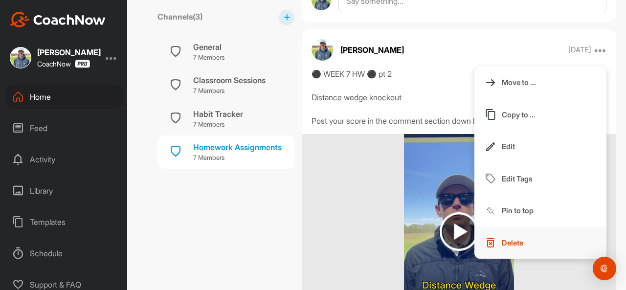
click at [507, 241] on p "Delete" at bounding box center [513, 243] width 22 height 10
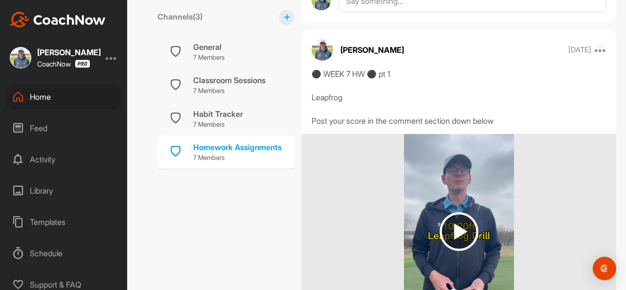
click at [594, 51] on icon at bounding box center [600, 50] width 12 height 12
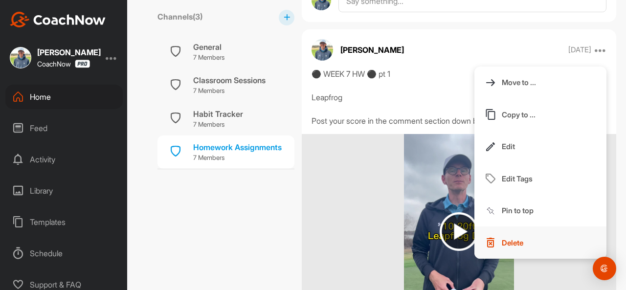
click at [520, 236] on button "Delete" at bounding box center [540, 242] width 132 height 32
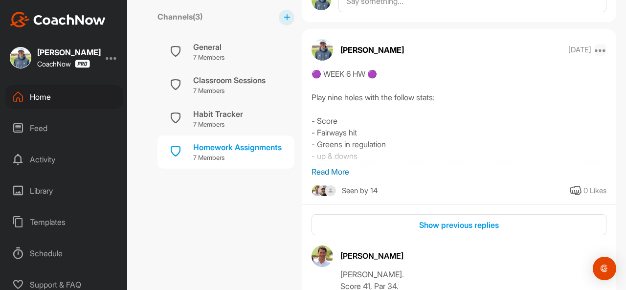
click at [596, 51] on icon at bounding box center [600, 50] width 12 height 12
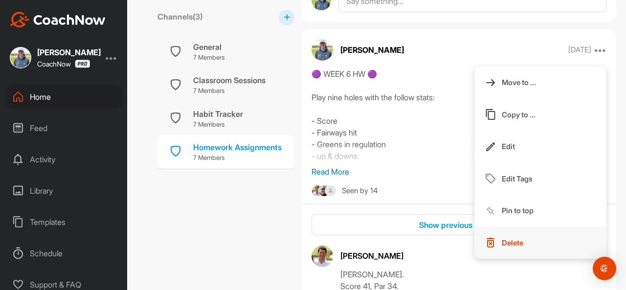
click at [522, 252] on button "Delete" at bounding box center [540, 242] width 132 height 32
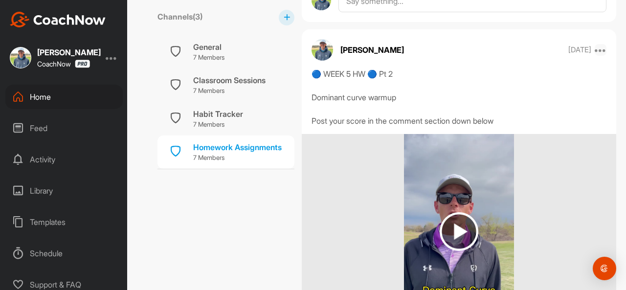
click at [595, 51] on icon at bounding box center [600, 50] width 12 height 12
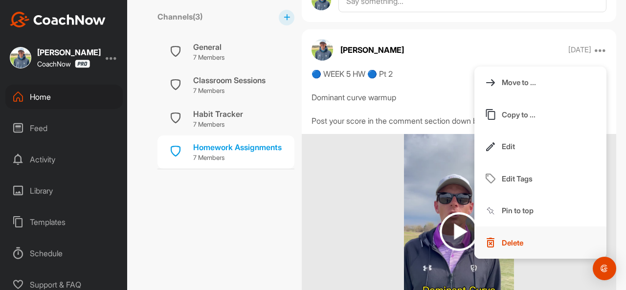
click at [509, 236] on button "Delete" at bounding box center [540, 242] width 132 height 32
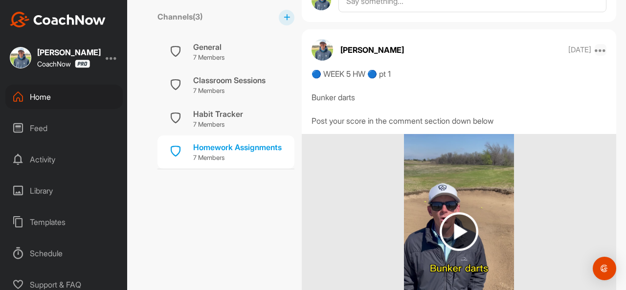
click at [594, 51] on icon at bounding box center [600, 50] width 12 height 12
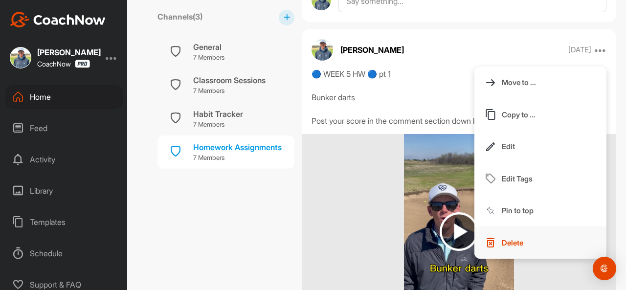
click at [507, 240] on p "Delete" at bounding box center [513, 243] width 22 height 10
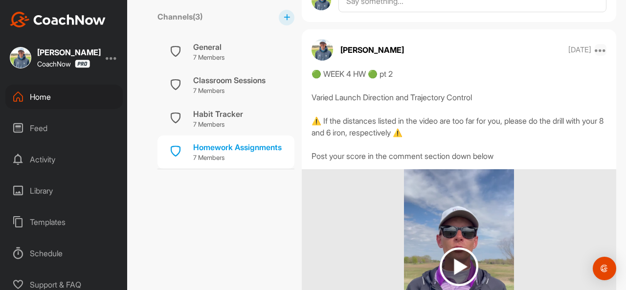
click at [594, 50] on icon at bounding box center [600, 50] width 12 height 12
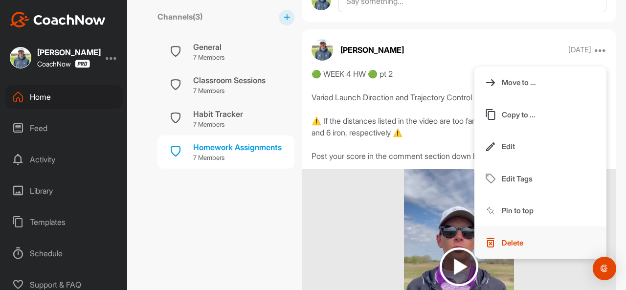
click at [521, 235] on button "Delete" at bounding box center [540, 242] width 132 height 32
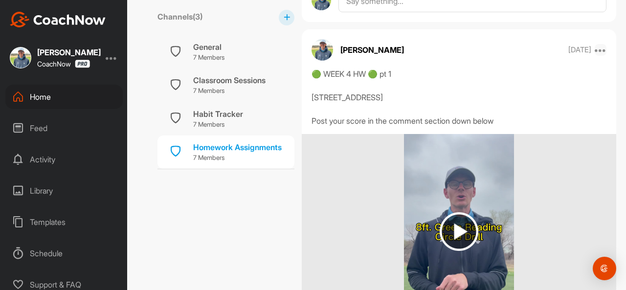
click at [595, 51] on icon at bounding box center [600, 50] width 12 height 12
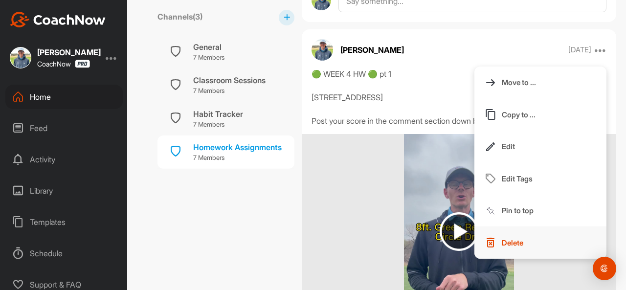
click at [518, 246] on button "Delete" at bounding box center [540, 242] width 132 height 32
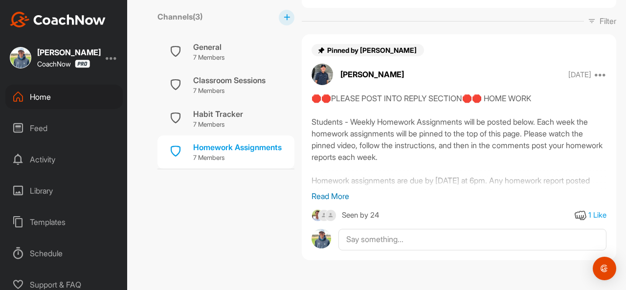
scroll to position [184, 0]
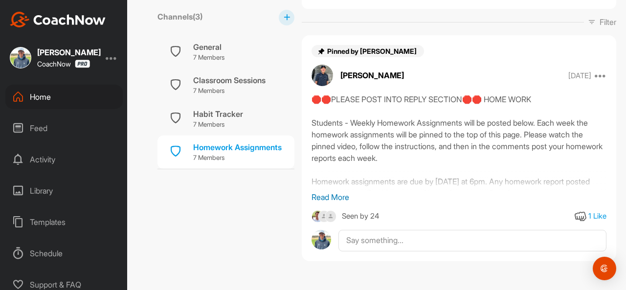
click at [322, 193] on p "Read More" at bounding box center [458, 197] width 295 height 12
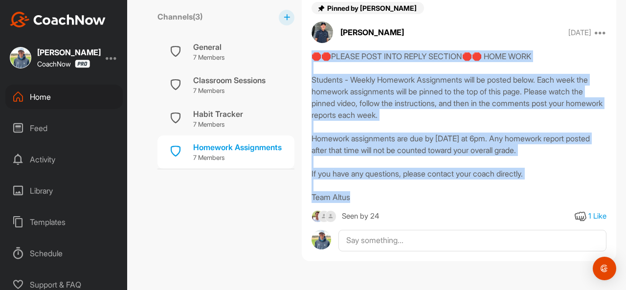
drag, startPoint x: 351, startPoint y: 196, endPoint x: 312, endPoint y: 55, distance: 146.1
click at [312, 55] on div "🛑🛑PLEASE POST INTO REPLY SECTION🛑🛑 HOME WORK Students - Weekly Homework Assignm…" at bounding box center [458, 126] width 295 height 153
copy div "🛑🛑PLEASE POST INTO REPLY SECTION🛑🛑 HOME WORK Students - Weekly Homework Assignm…"
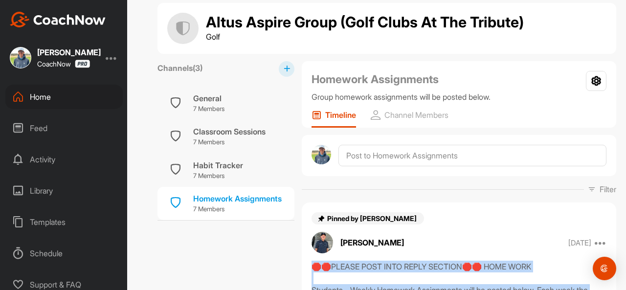
scroll to position [0, 0]
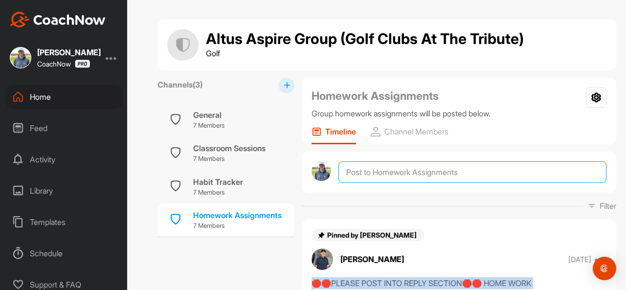
click at [379, 171] on textarea at bounding box center [472, 172] width 268 height 22
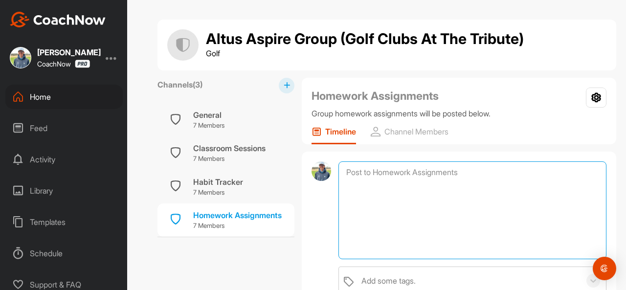
click at [379, 171] on textarea at bounding box center [472, 210] width 268 height 98
paste textarea "🛑🛑PLEASE POST INTO REPLY SECTION🛑🛑 HOME WORK Students - Weekly Homework Assignm…"
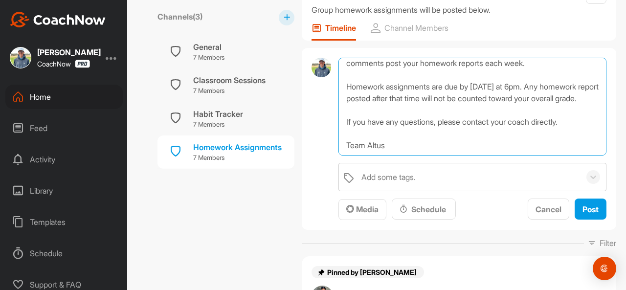
scroll to position [87, 0]
type textarea "🛑🛑PLEASE POST INTO REPLY SECTION🛑🛑 HOME WORK Students - Weekly Homework Assignm…"
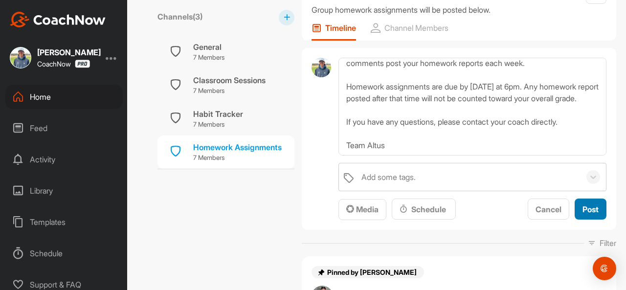
click at [574, 205] on button "Post" at bounding box center [590, 208] width 32 height 21
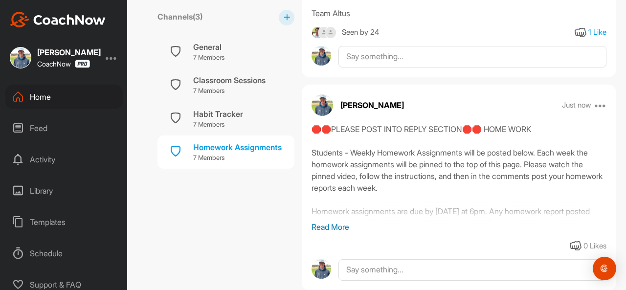
scroll to position [411, 0]
click at [596, 107] on icon at bounding box center [600, 105] width 12 height 12
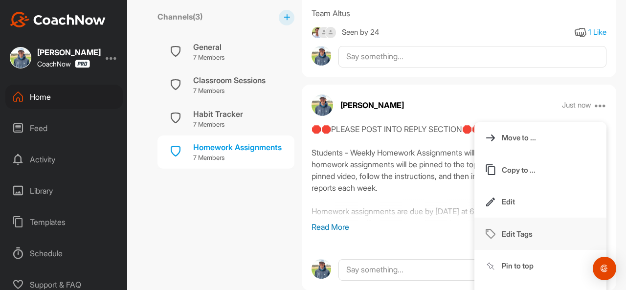
scroll to position [440, 0]
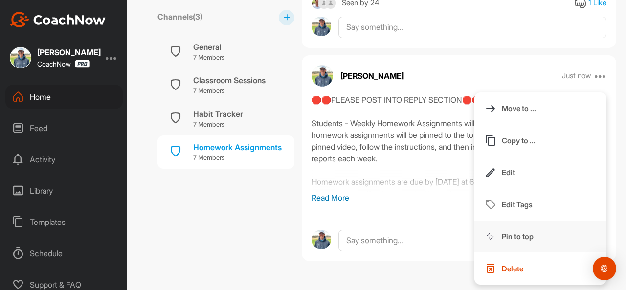
click at [521, 234] on p "Pin to top" at bounding box center [518, 236] width 32 height 10
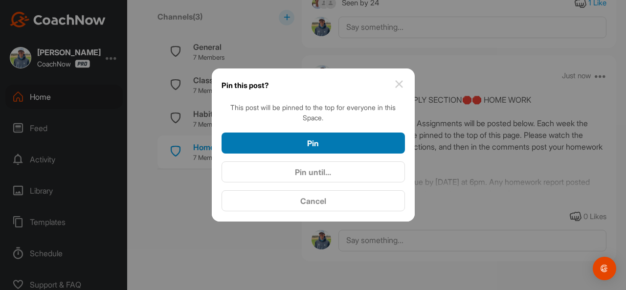
click at [328, 149] on div "Pin" at bounding box center [313, 143] width 168 height 12
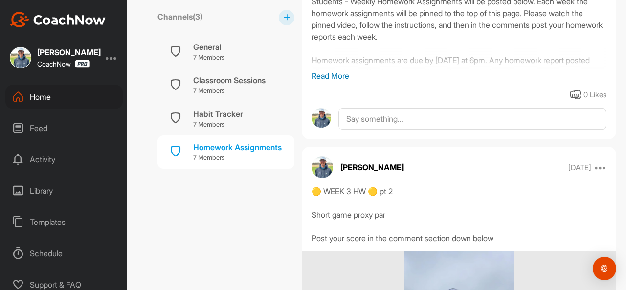
scroll to position [306, 0]
click at [597, 168] on icon at bounding box center [600, 167] width 12 height 12
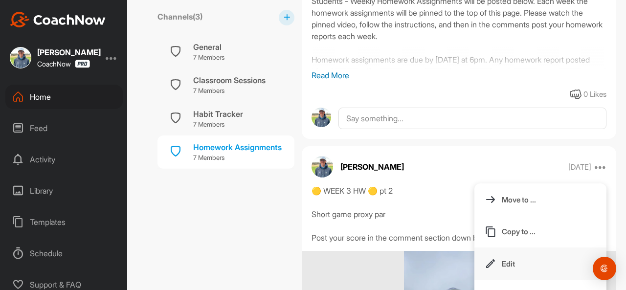
scroll to position [401, 0]
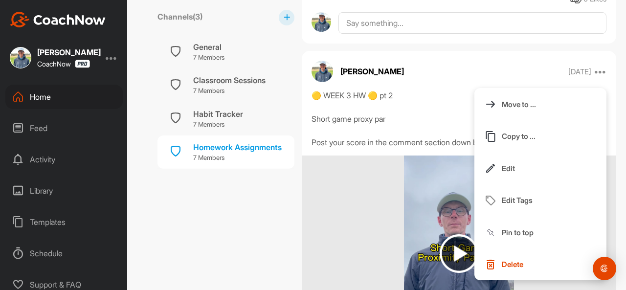
click at [502, 263] on p "Delete" at bounding box center [513, 264] width 22 height 10
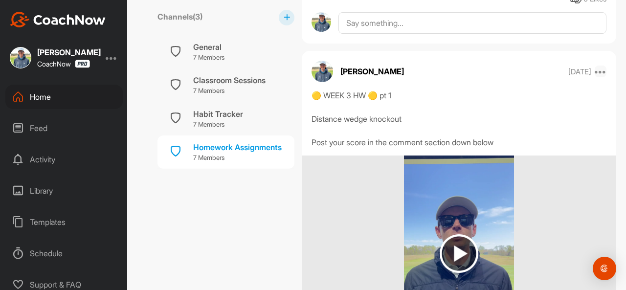
click at [595, 74] on icon at bounding box center [600, 72] width 12 height 12
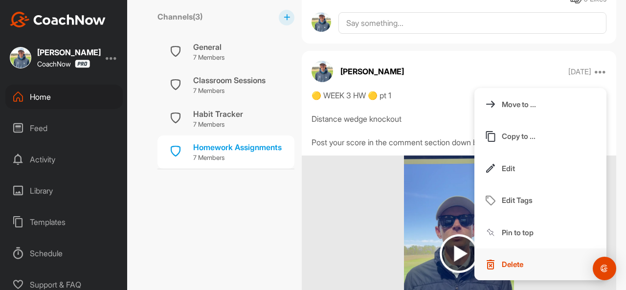
click at [493, 265] on button "Delete" at bounding box center [540, 264] width 132 height 32
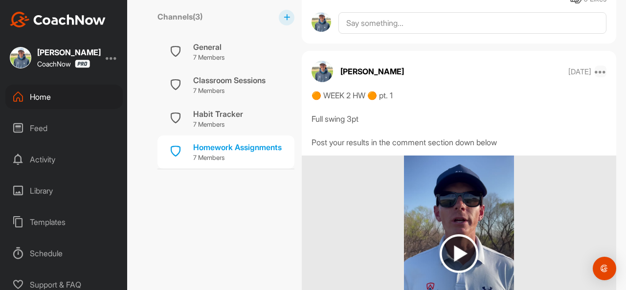
click at [594, 74] on icon at bounding box center [600, 72] width 12 height 12
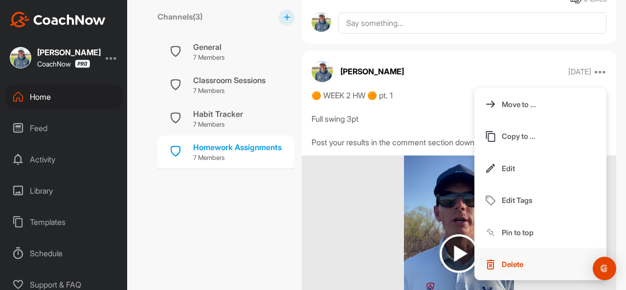
click at [497, 257] on button "Delete" at bounding box center [540, 264] width 132 height 32
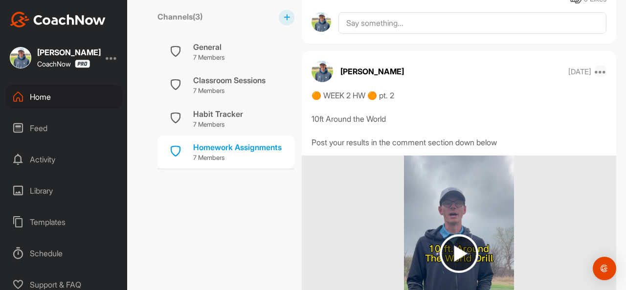
click at [596, 74] on icon at bounding box center [600, 72] width 12 height 12
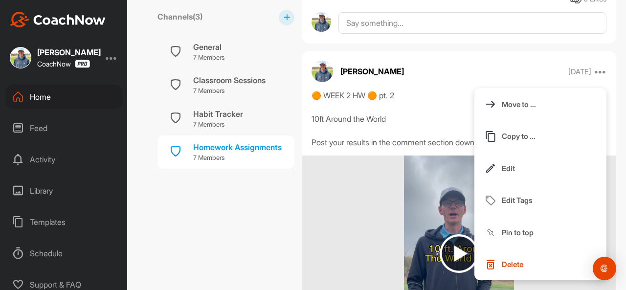
click at [496, 270] on button "Delete" at bounding box center [540, 264] width 132 height 32
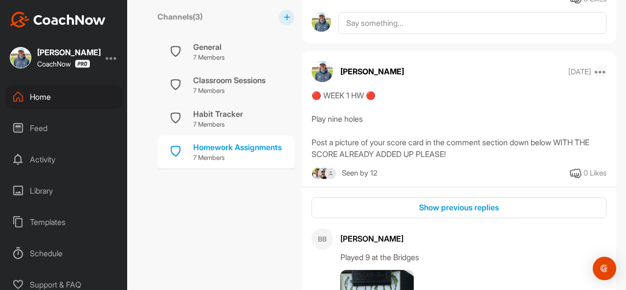
click at [596, 71] on icon at bounding box center [600, 72] width 12 height 12
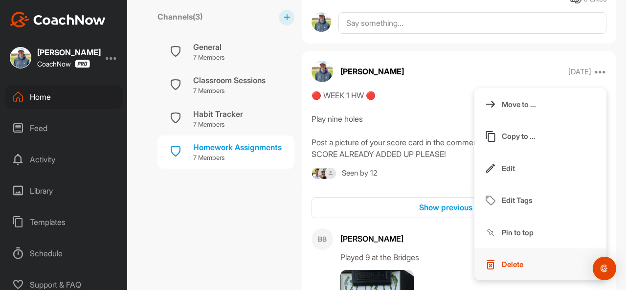
click at [508, 259] on p "Delete" at bounding box center [513, 264] width 22 height 10
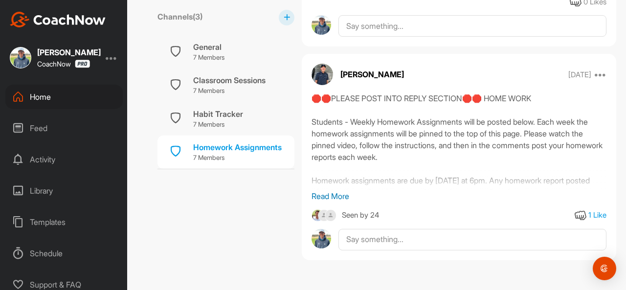
scroll to position [397, 0]
click at [594, 78] on icon at bounding box center [600, 75] width 12 height 12
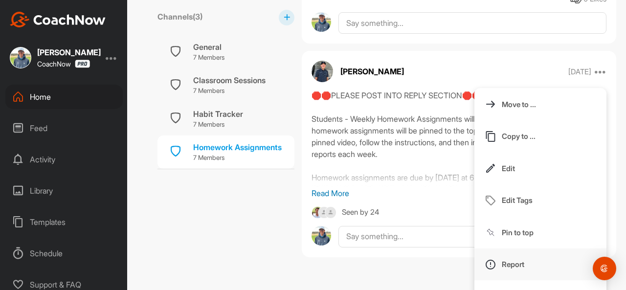
scroll to position [423, 0]
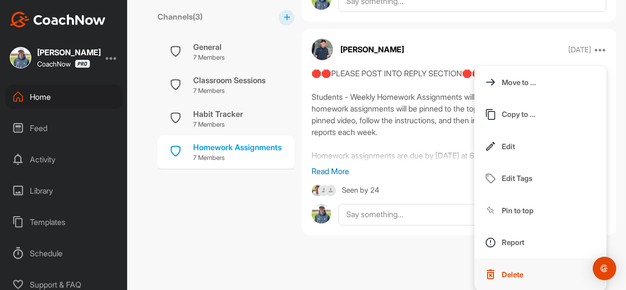
click at [492, 276] on button "Delete" at bounding box center [540, 274] width 132 height 32
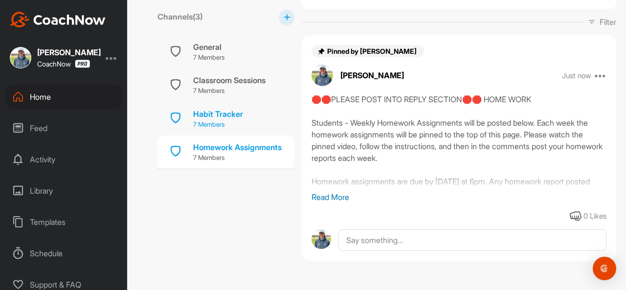
scroll to position [0, 0]
